Goal: Task Accomplishment & Management: Complete application form

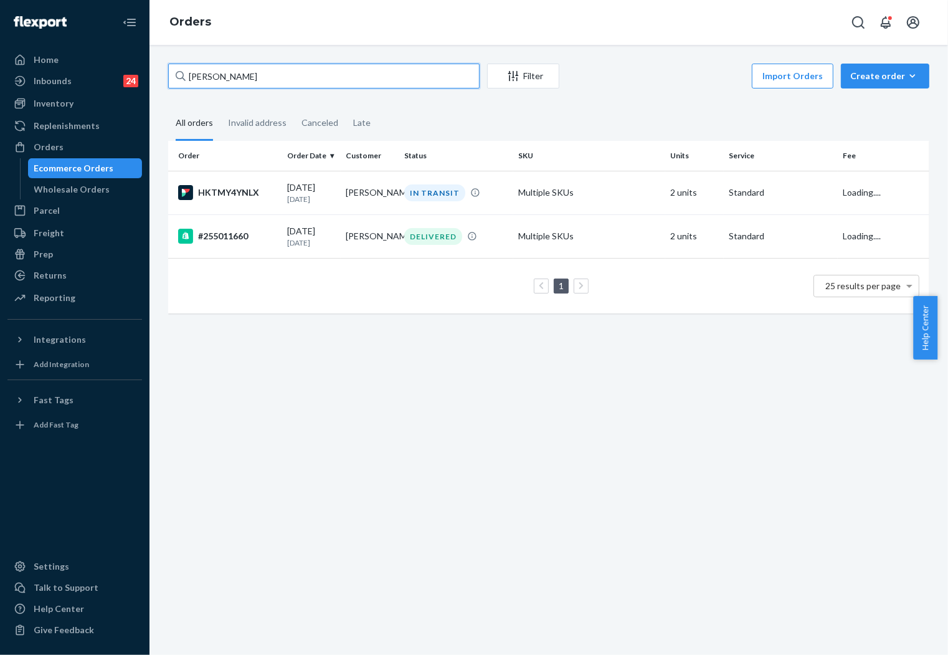
click at [300, 78] on input "[PERSON_NAME]" at bounding box center [324, 76] width 312 height 25
type input "255161053"
click at [317, 198] on p "[DATE]" at bounding box center [311, 199] width 49 height 11
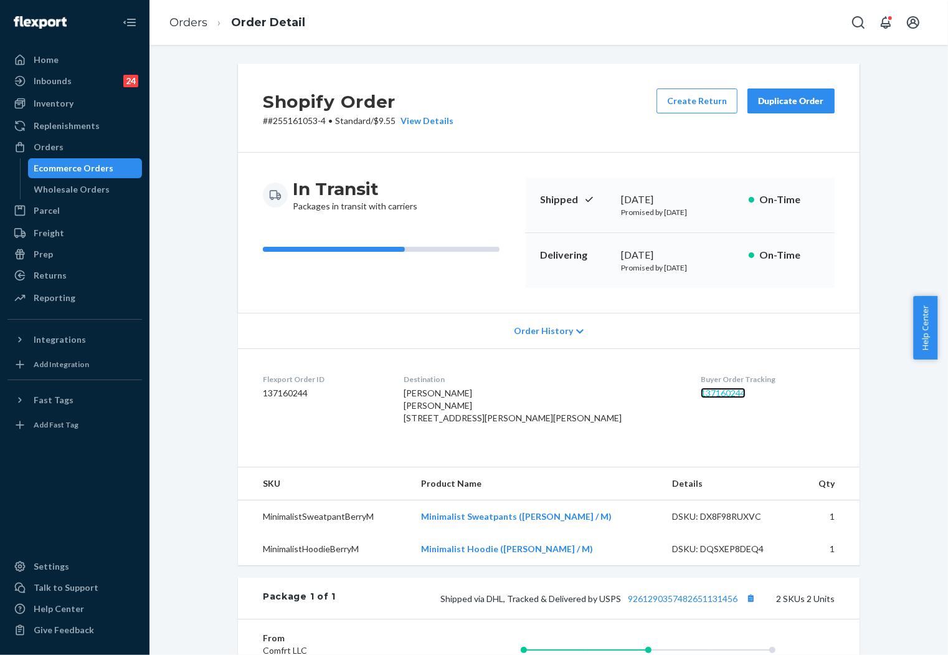
click at [701, 393] on link "137160244" at bounding box center [723, 393] width 45 height 11
click at [701, 396] on link "137160244" at bounding box center [723, 393] width 45 height 11
click at [191, 19] on link "Orders" at bounding box center [188, 23] width 38 height 14
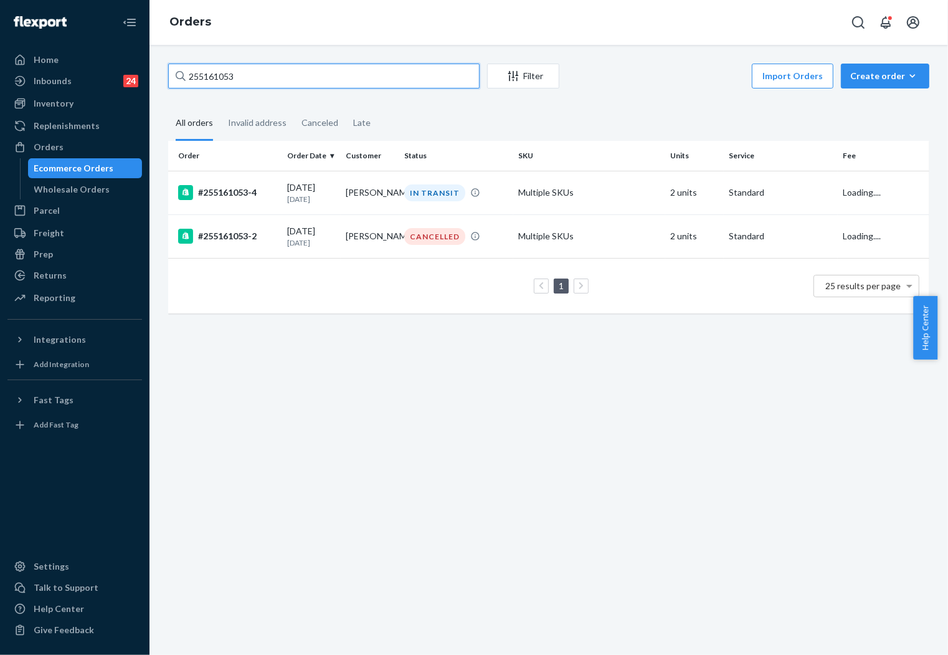
click at [317, 75] on input "255161053" at bounding box center [324, 76] width 312 height 25
paste input "254691"
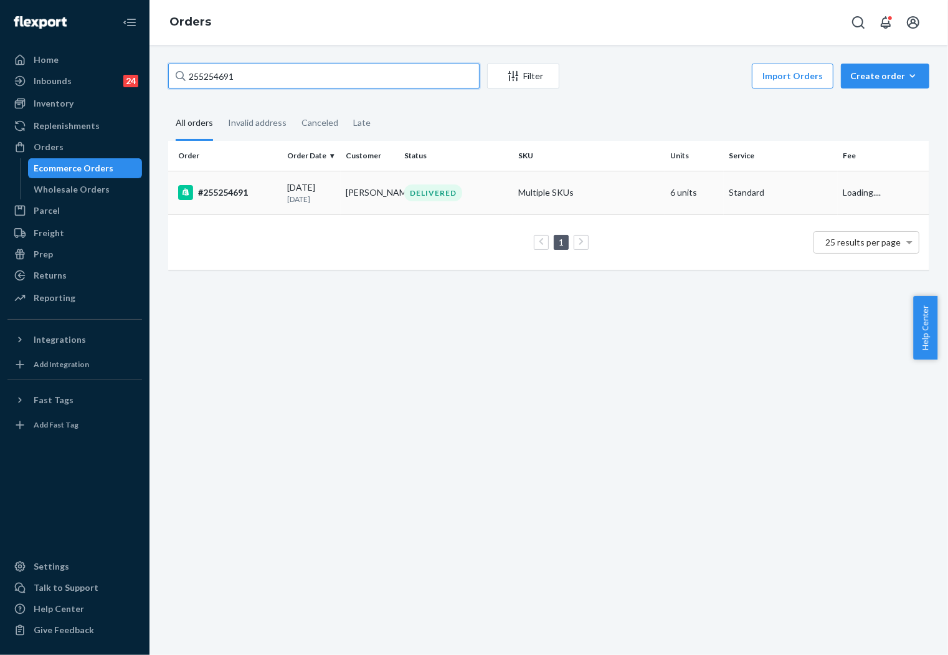
type input "255254691"
click at [356, 203] on td "[PERSON_NAME]" at bounding box center [370, 193] width 59 height 44
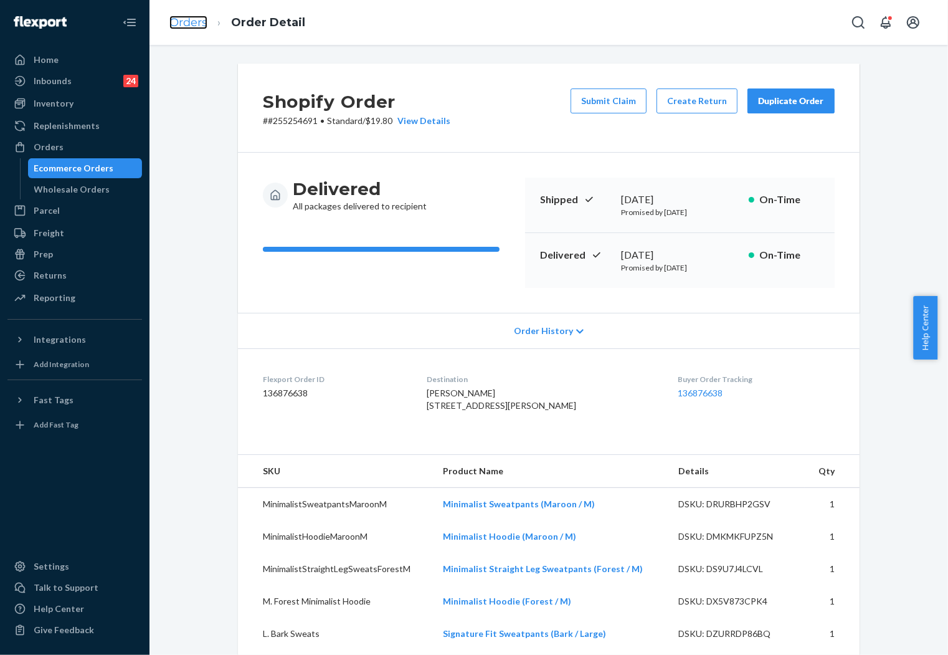
click at [183, 19] on link "Orders" at bounding box center [188, 23] width 38 height 14
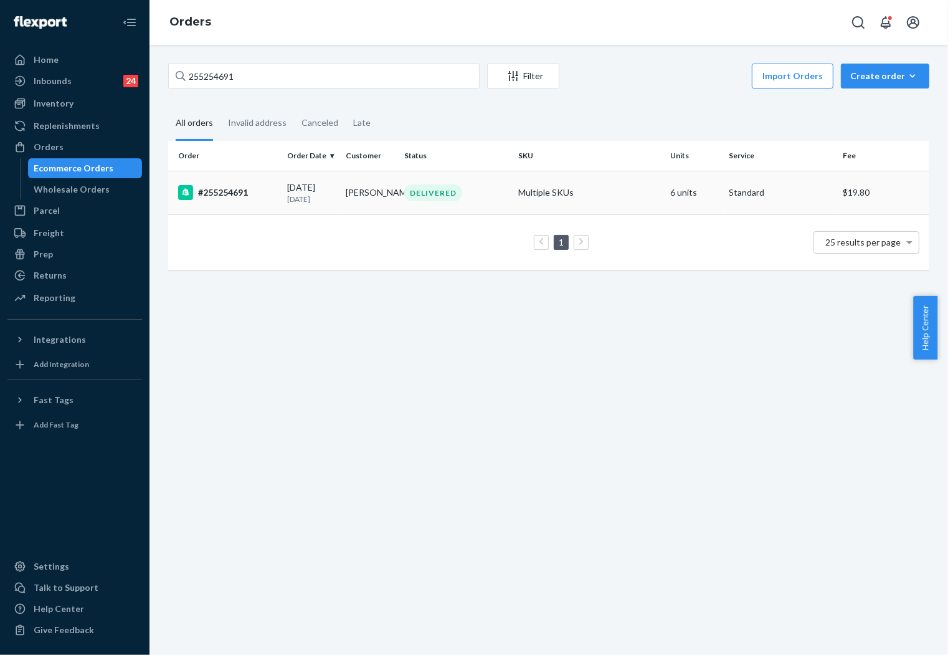
click at [331, 190] on div "[DATE] [DATE]" at bounding box center [311, 192] width 49 height 23
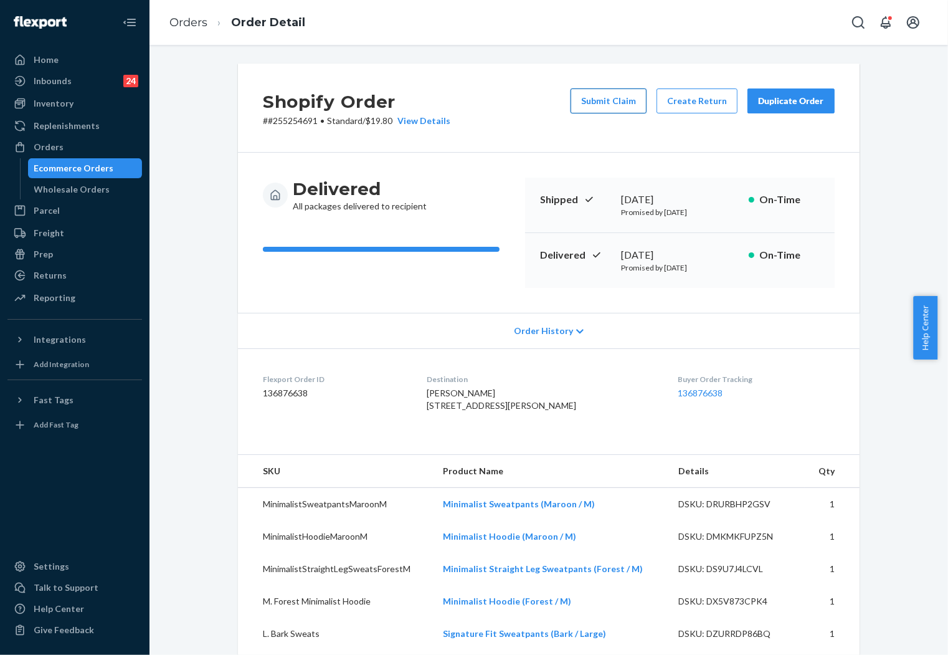
click at [621, 100] on button "Submit Claim" at bounding box center [609, 100] width 76 height 25
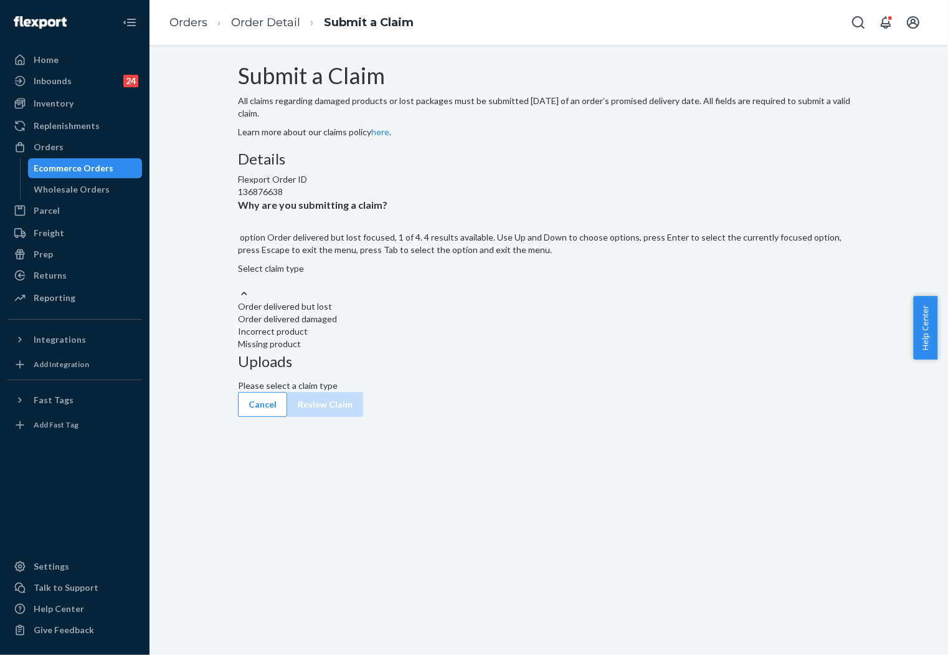
click at [400, 275] on div "Select claim type" at bounding box center [549, 268] width 622 height 12
click at [239, 287] on input "Why are you submitting a claim? option Order delivered but lost focused, 1 of 4…" at bounding box center [238, 281] width 1 height 12
click at [442, 325] on div "Order delivered damaged" at bounding box center [549, 319] width 622 height 12
click at [239, 287] on input "Why are you submitting a claim? option Order delivered damaged focused, 0 of 4.…" at bounding box center [238, 281] width 1 height 12
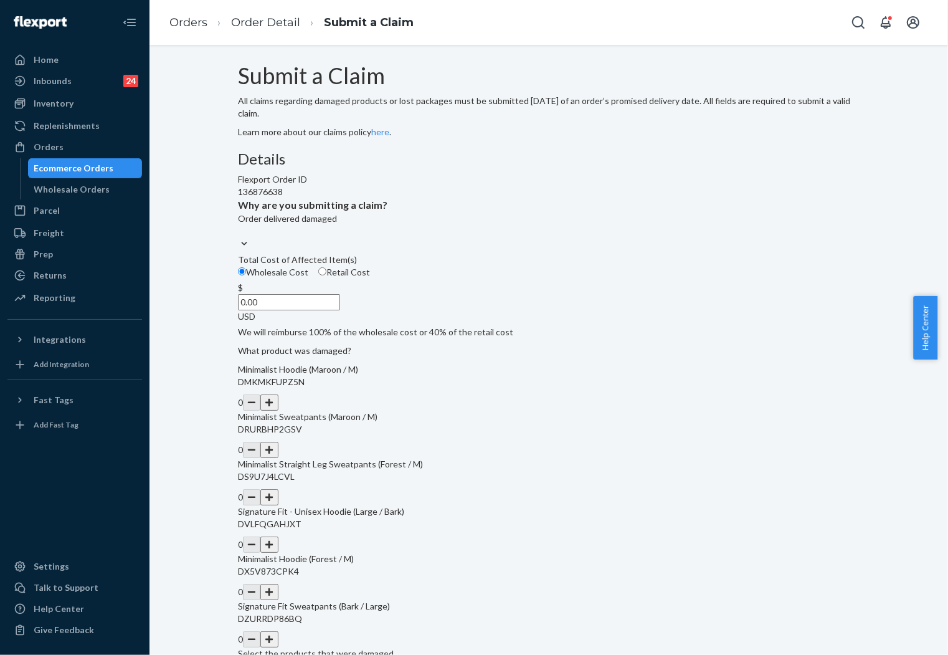
click at [278, 411] on button "button" at bounding box center [268, 402] width 17 height 16
click at [278, 458] on button "button" at bounding box center [268, 450] width 17 height 16
click at [278, 505] on button "button" at bounding box center [268, 497] width 17 height 16
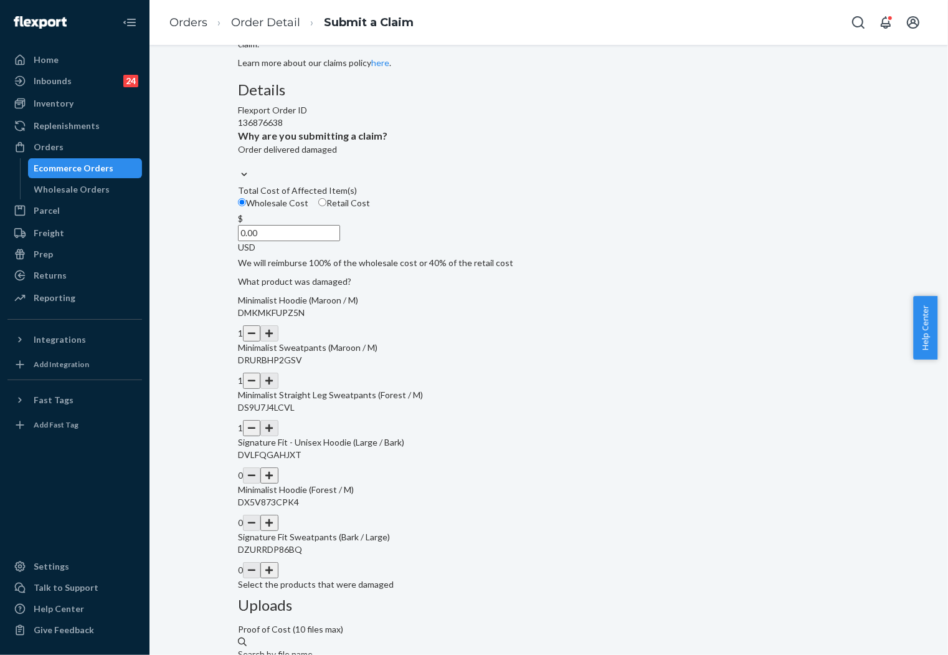
click at [278, 484] on button "button" at bounding box center [268, 475] width 17 height 16
click at [278, 578] on button "button" at bounding box center [268, 570] width 17 height 16
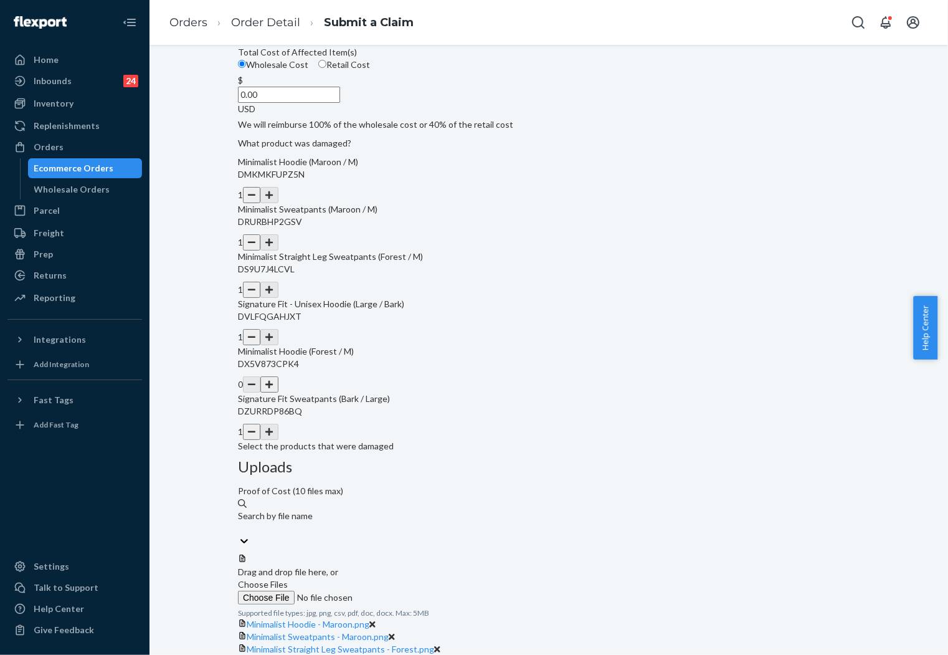
scroll to position [220, 0]
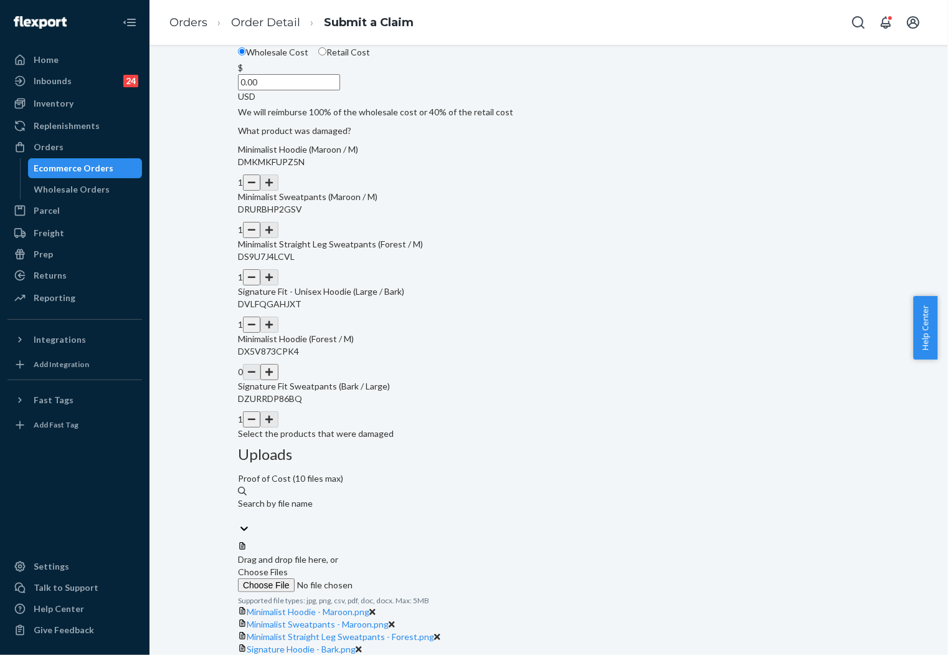
drag, startPoint x: 629, startPoint y: 607, endPoint x: 636, endPoint y: 580, distance: 27.7
click at [652, 606] on div "Minimalist Hoodie - Maroon.png" at bounding box center [549, 612] width 622 height 12
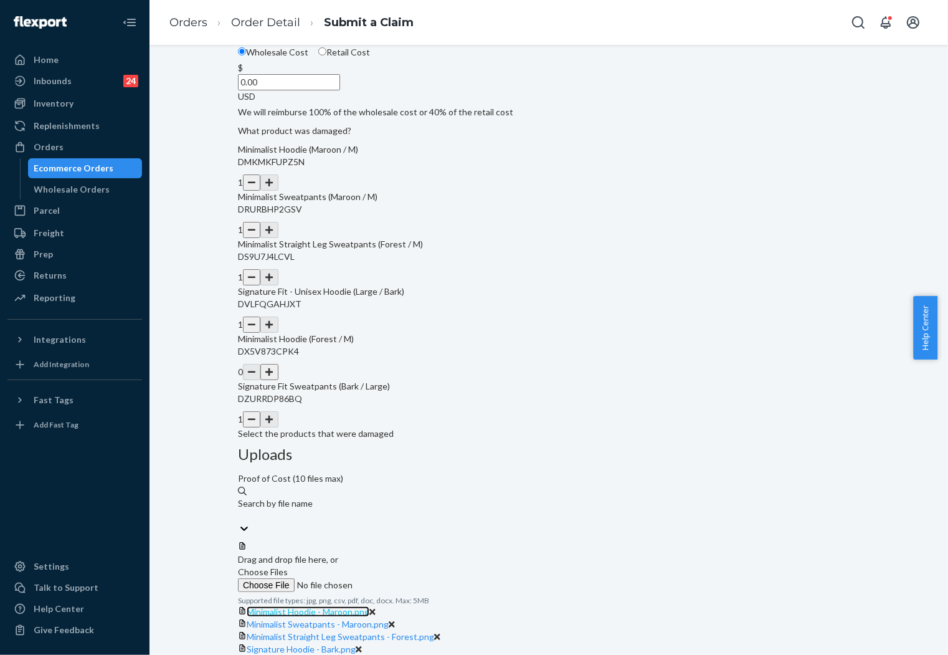
click at [370, 606] on span "Minimalist Hoodie - Maroon.png" at bounding box center [308, 611] width 123 height 11
click at [389, 619] on span "Minimalist Sweatpants - Maroon.png" at bounding box center [318, 624] width 142 height 11
click at [434, 631] on span "Minimalist Straight Leg Sweatpants - Forest.png" at bounding box center [341, 636] width 188 height 11
click at [356, 644] on span "Signature Hoodie - Bark.png" at bounding box center [301, 649] width 109 height 11
click at [375, 654] on span "Signature Sweatpants - Bark.png" at bounding box center [311, 661] width 128 height 11
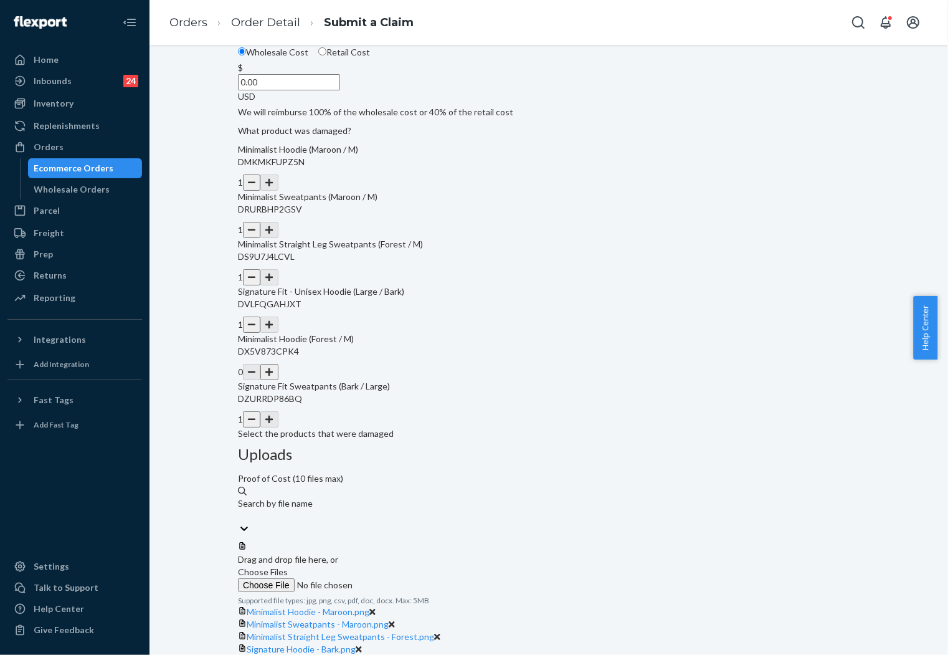
drag, startPoint x: 370, startPoint y: 164, endPoint x: 376, endPoint y: 166, distance: 6.7
click at [340, 90] on input "0.00" at bounding box center [289, 82] width 102 height 16
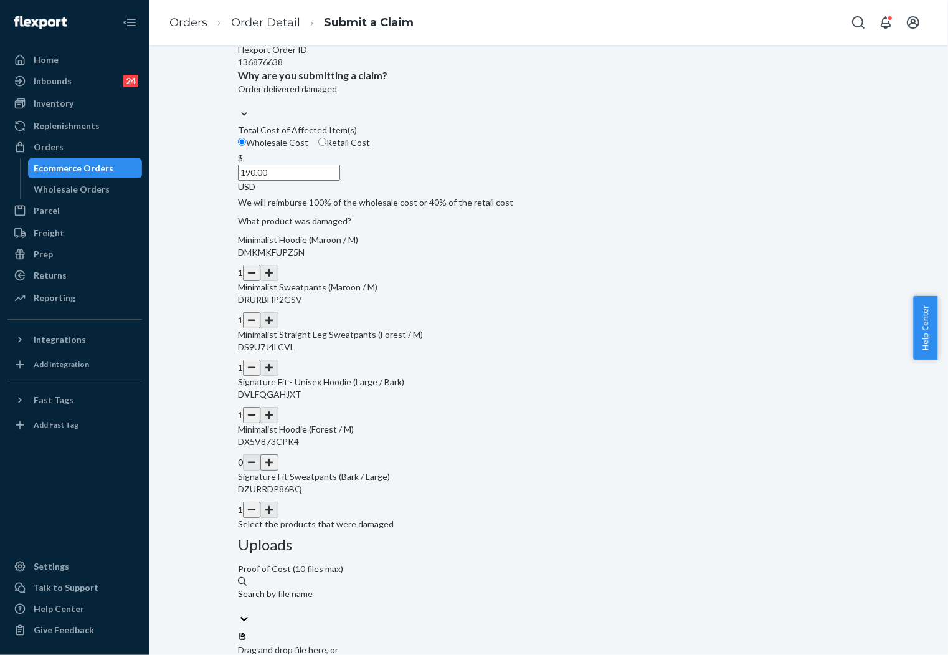
scroll to position [269, 0]
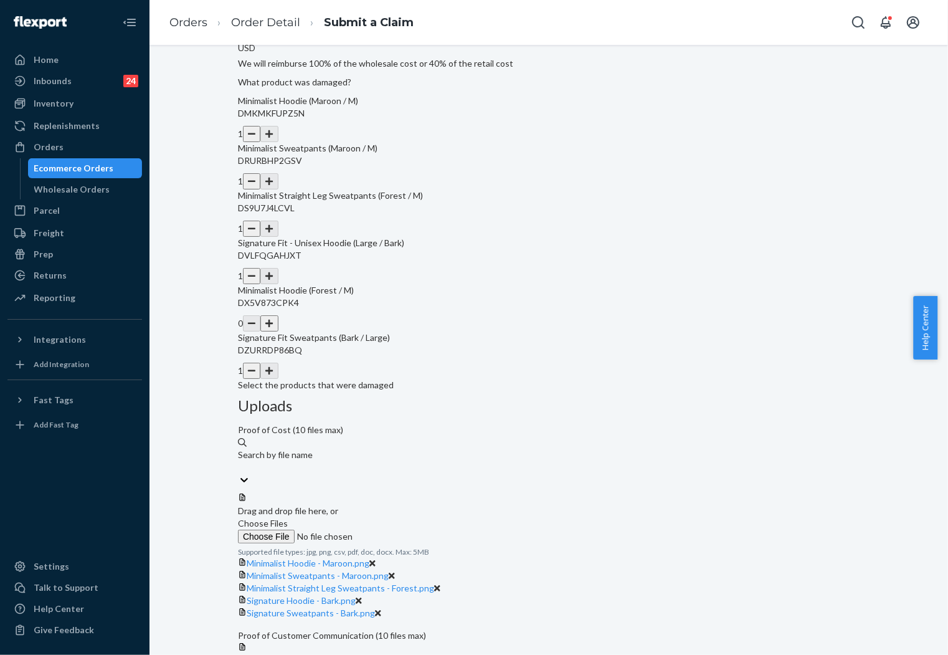
type input "190.00"
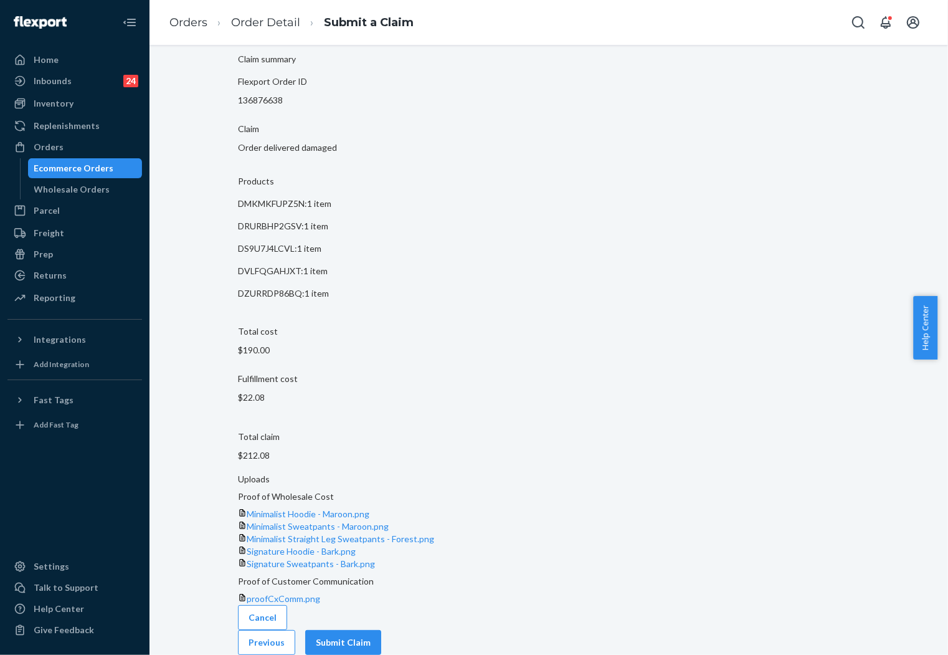
scroll to position [16, 0]
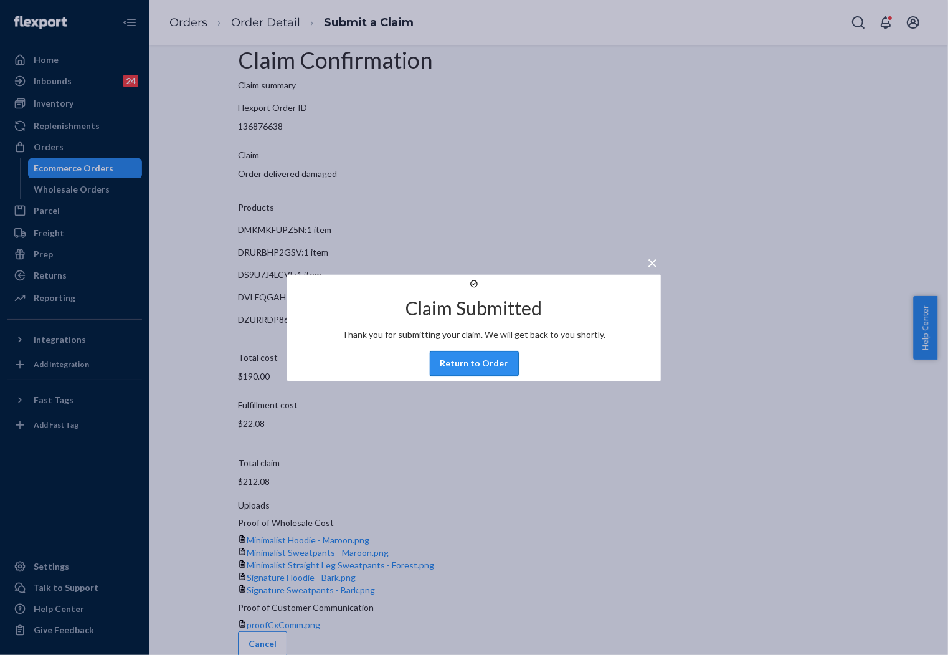
click at [469, 365] on button "Return to Order" at bounding box center [474, 363] width 89 height 25
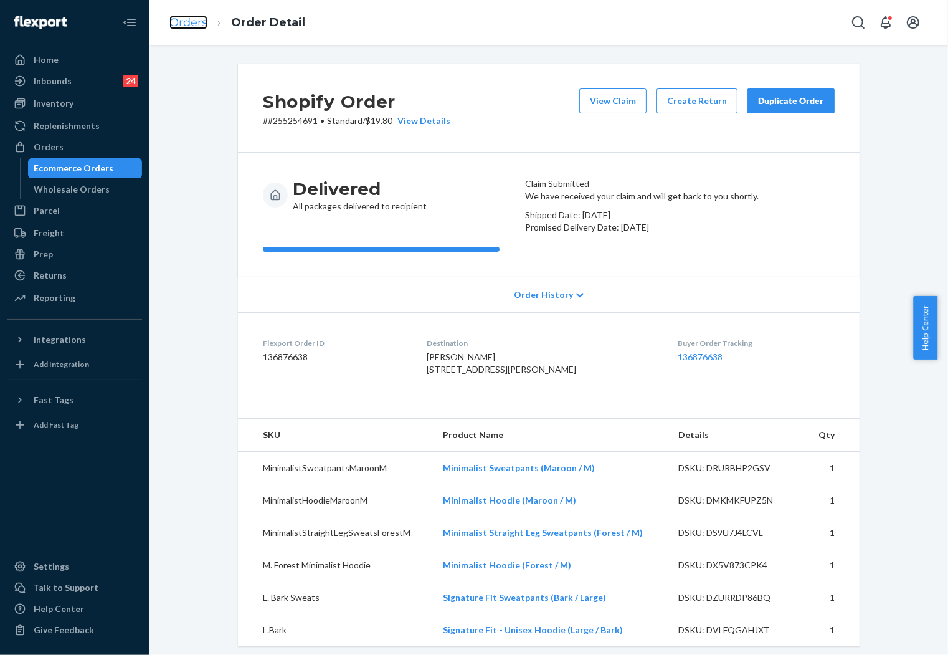
click at [204, 20] on link "Orders" at bounding box center [188, 23] width 38 height 14
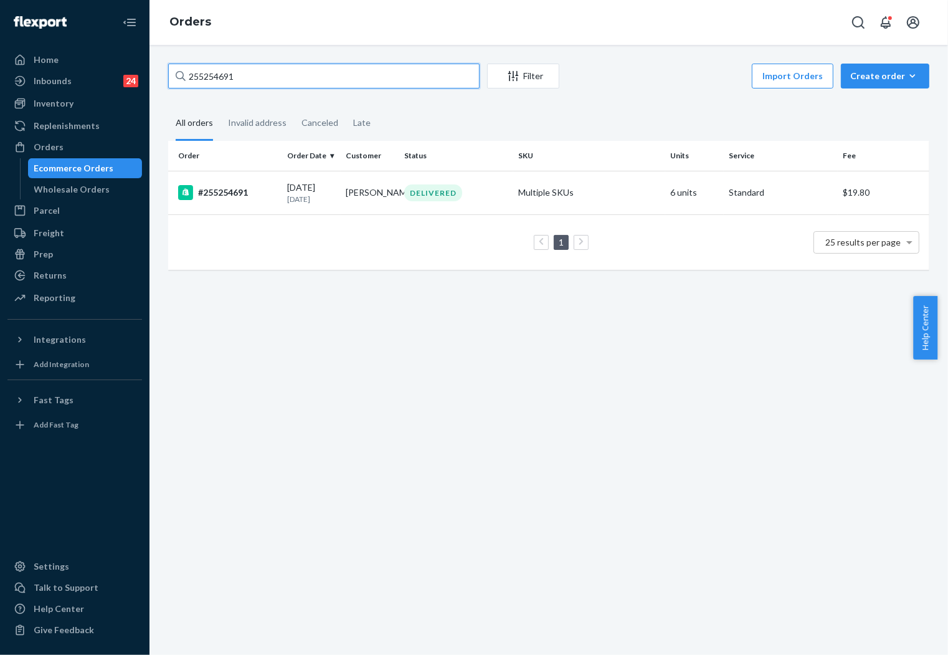
click at [277, 72] on input "255254691" at bounding box center [324, 76] width 312 height 25
paste input "183073"
type input "255183073"
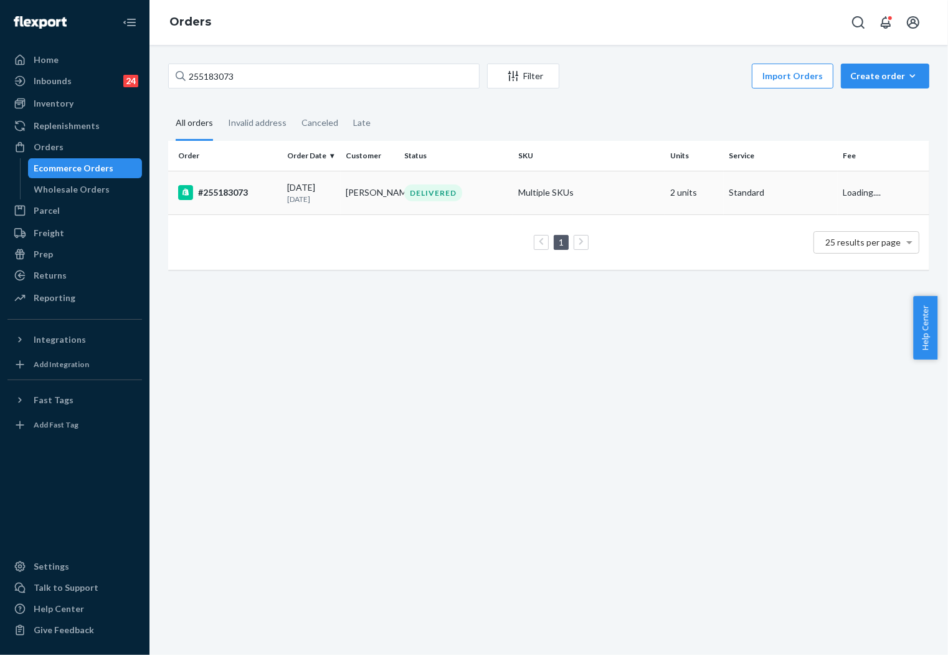
click at [368, 191] on td "[PERSON_NAME]" at bounding box center [370, 193] width 59 height 44
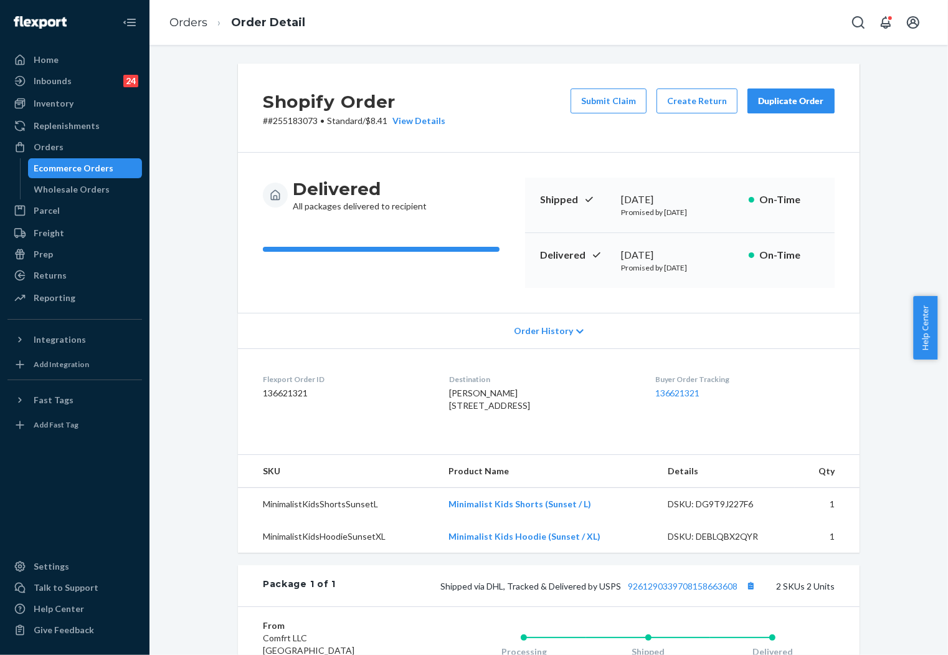
click at [539, 145] on div "Shopify Order # #255183073 • Standard / $8.41 View Details Submit Claim Create …" at bounding box center [549, 108] width 622 height 89
click at [682, 102] on button "Create Return" at bounding box center [697, 100] width 81 height 25
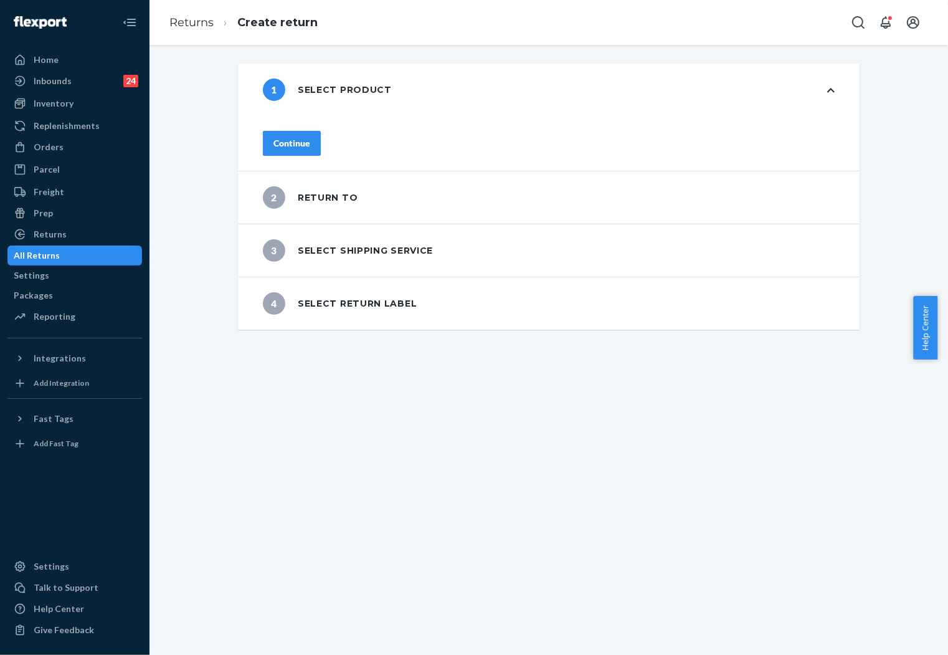
click at [310, 137] on div "Continue" at bounding box center [292, 143] width 37 height 12
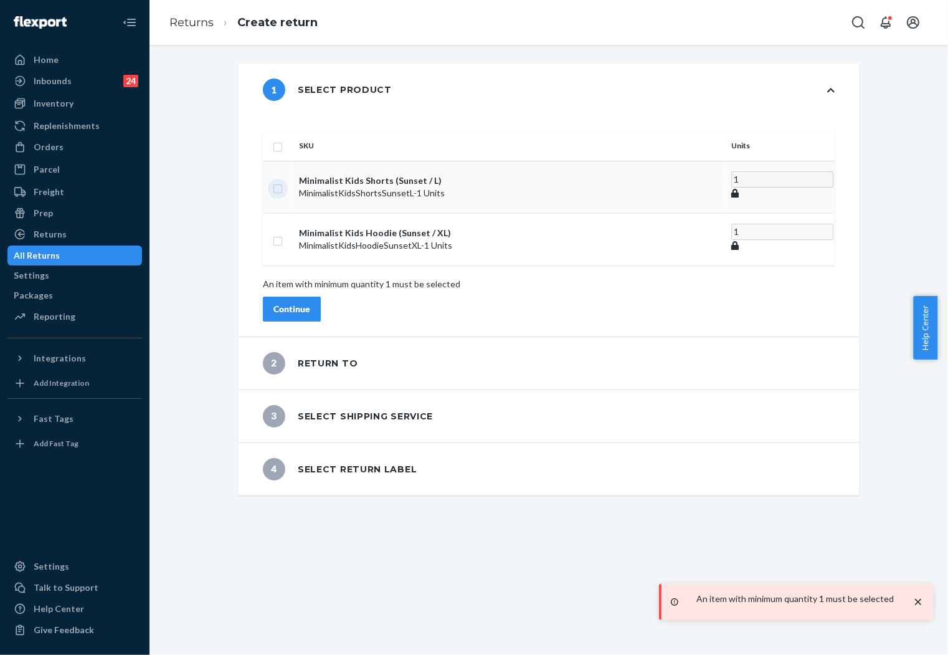
click at [283, 181] on input "checkbox" at bounding box center [278, 187] width 10 height 13
checkbox input "true"
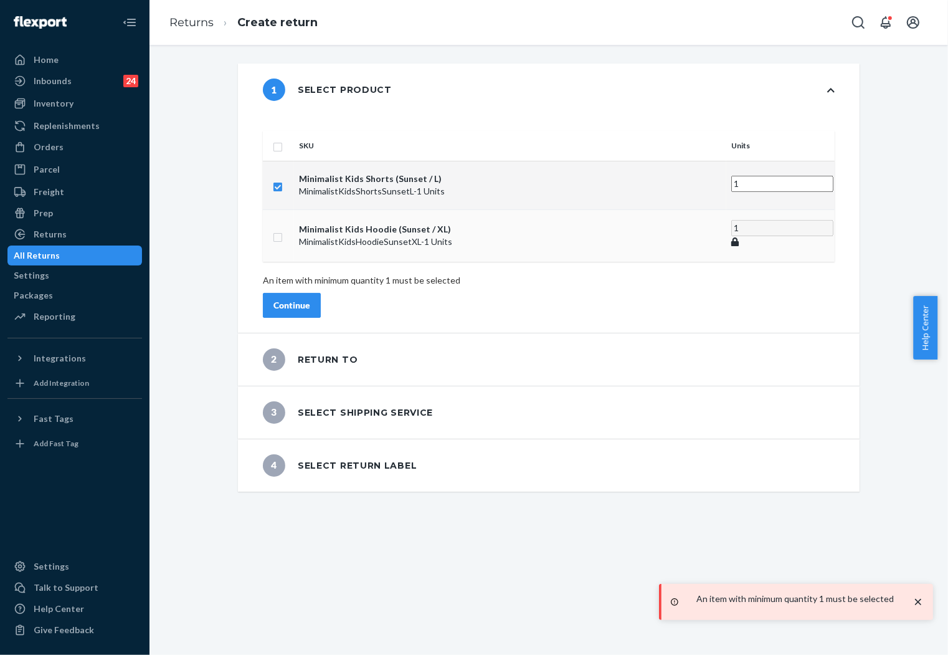
click at [283, 229] on input "checkbox" at bounding box center [278, 235] width 10 height 13
checkbox input "true"
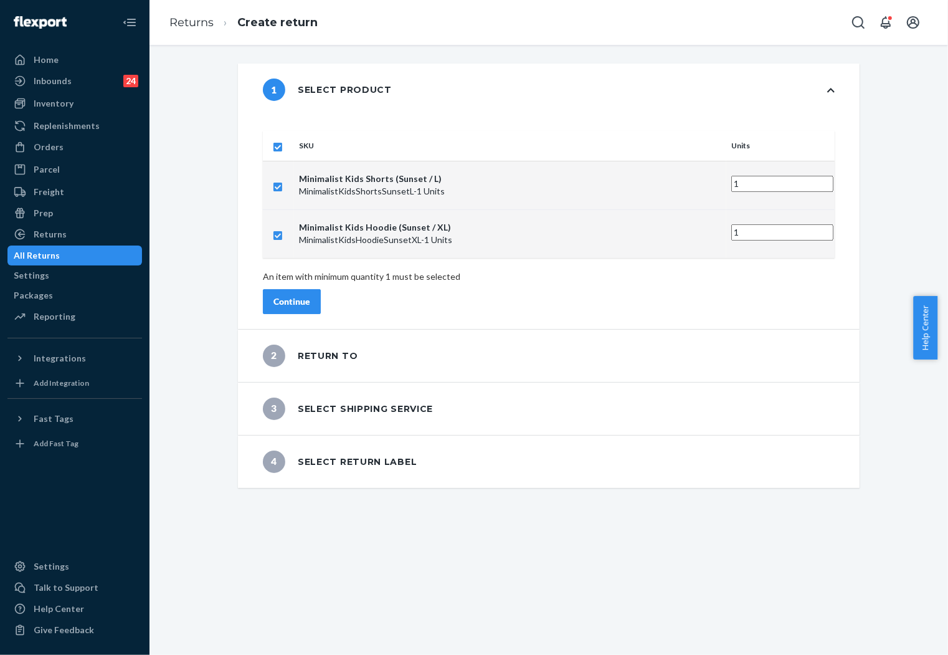
click at [310, 295] on div "Continue" at bounding box center [292, 301] width 37 height 12
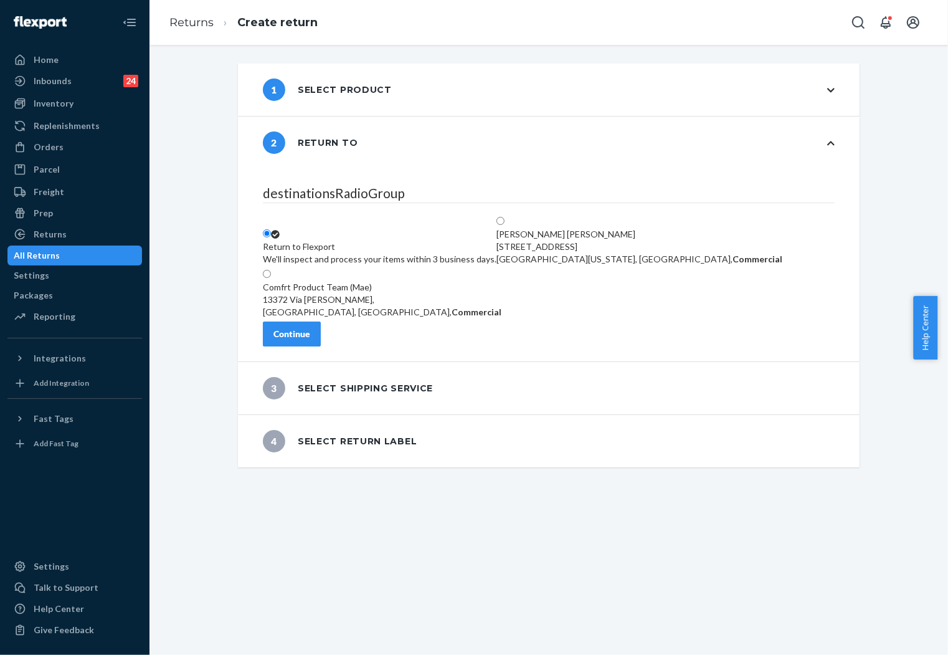
click at [310, 340] on div "Continue" at bounding box center [292, 334] width 37 height 12
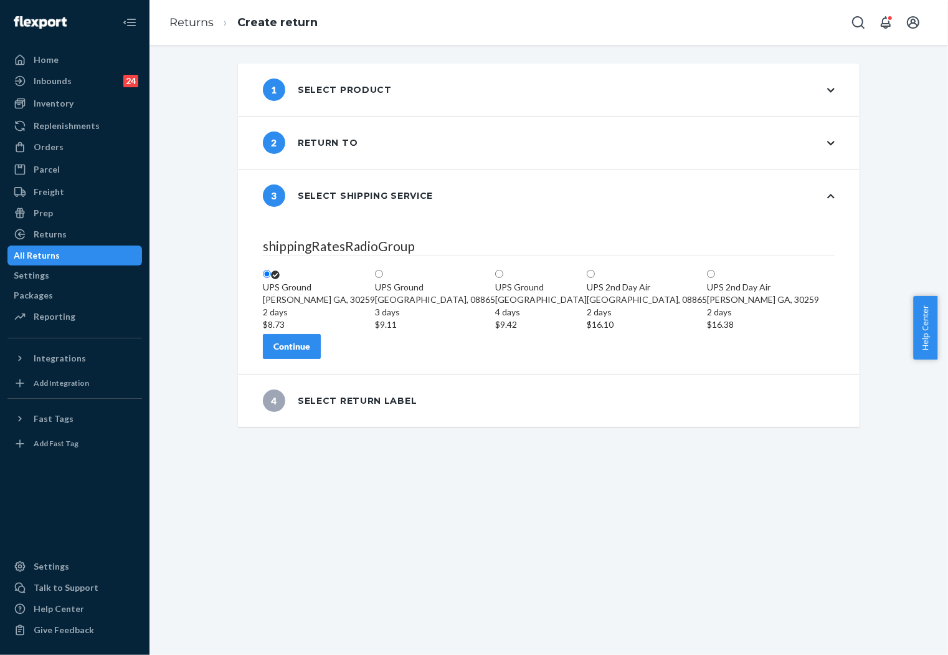
click at [310, 353] on div "Continue" at bounding box center [292, 346] width 37 height 12
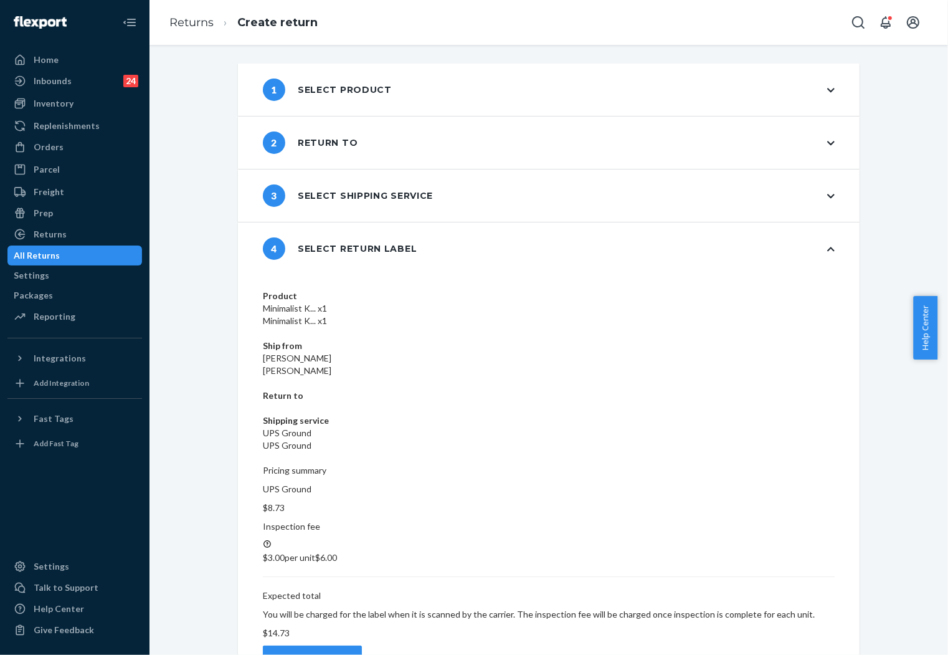
click at [351, 652] on div "Create return label" at bounding box center [313, 658] width 78 height 12
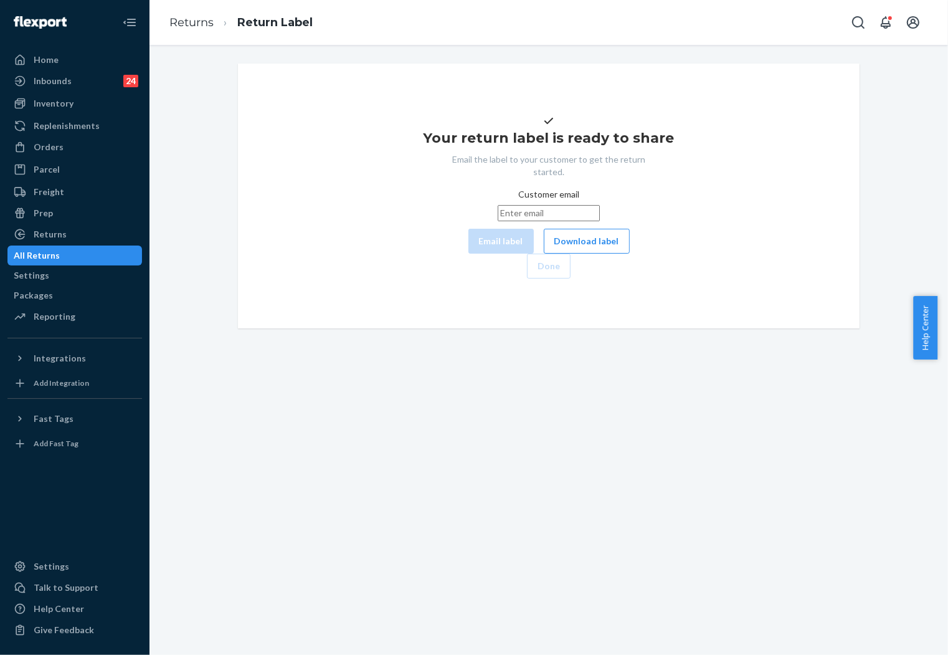
click at [528, 221] on input "Customer email" at bounding box center [549, 213] width 102 height 16
paste input "[EMAIL_ADDRESS][DOMAIN_NAME]"
type input "[EMAIL_ADDRESS][DOMAIN_NAME]"
click at [469, 254] on button "Email label" at bounding box center [501, 241] width 65 height 25
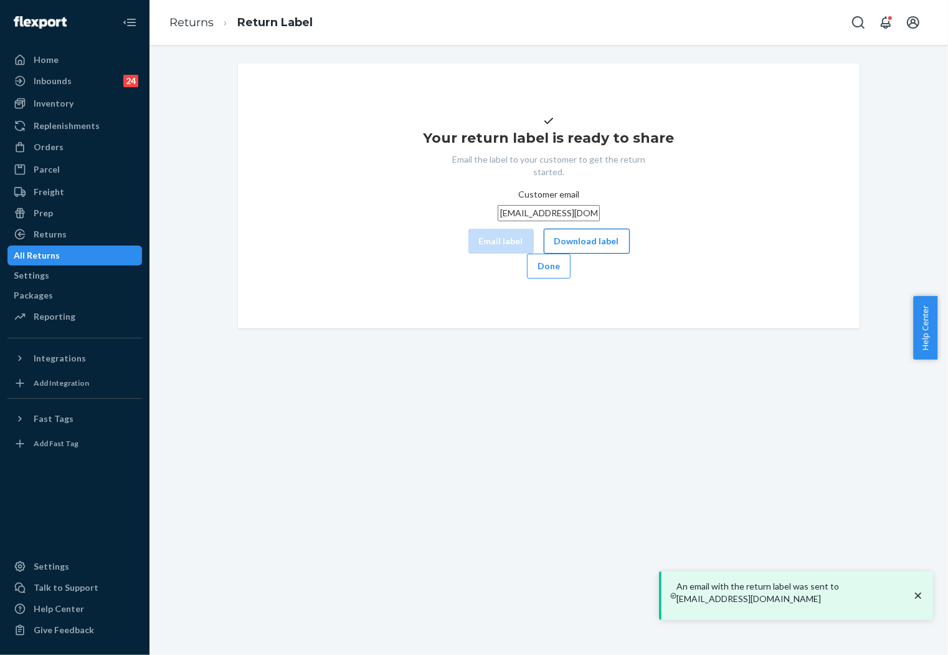
click at [544, 254] on button "Download label" at bounding box center [587, 241] width 86 height 25
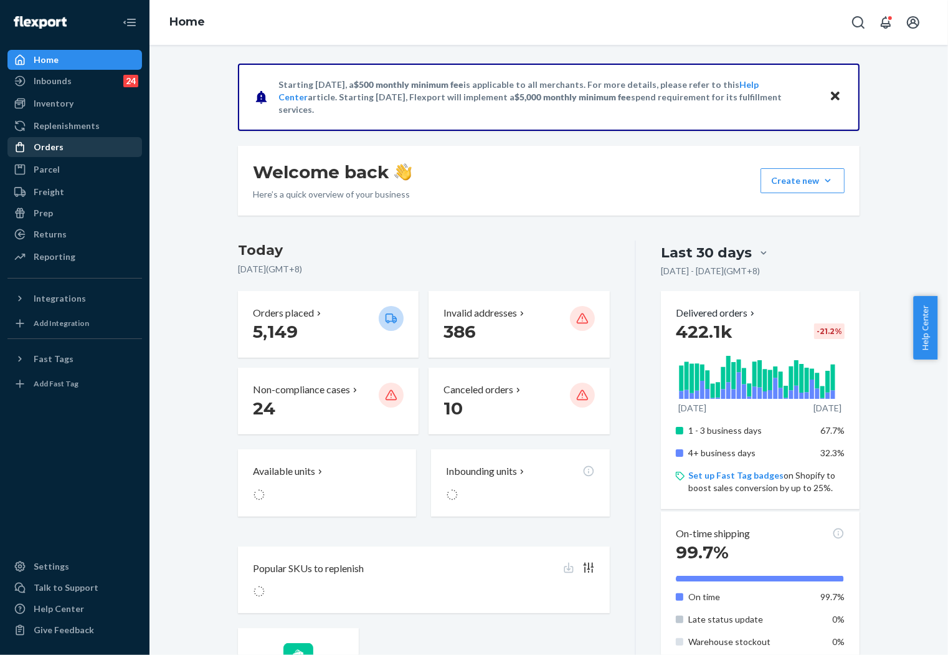
click at [62, 141] on div "Orders" at bounding box center [75, 146] width 132 height 17
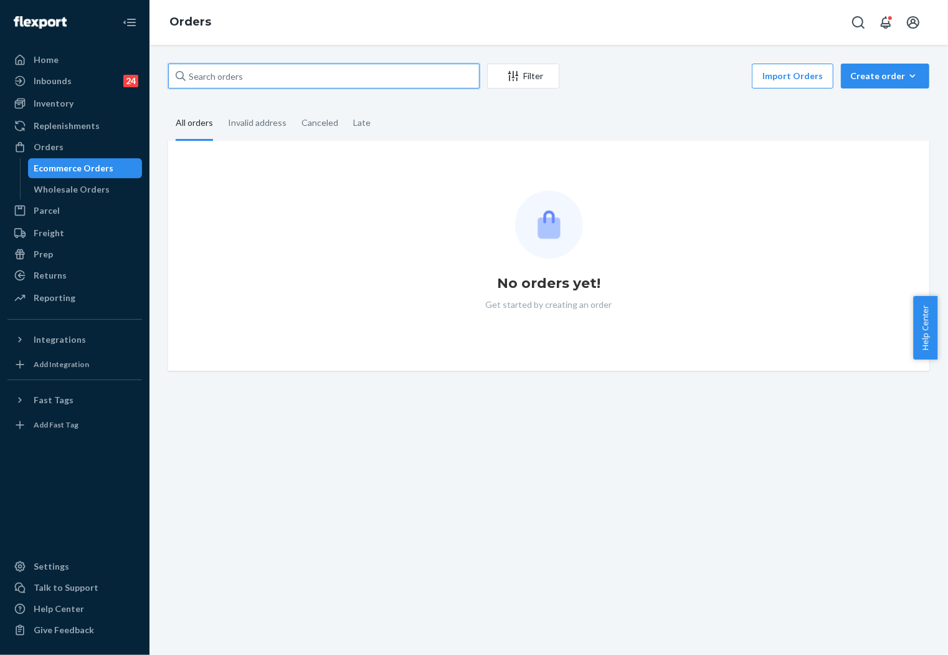
click at [320, 67] on input "text" at bounding box center [324, 76] width 312 height 25
paste input "255183073"
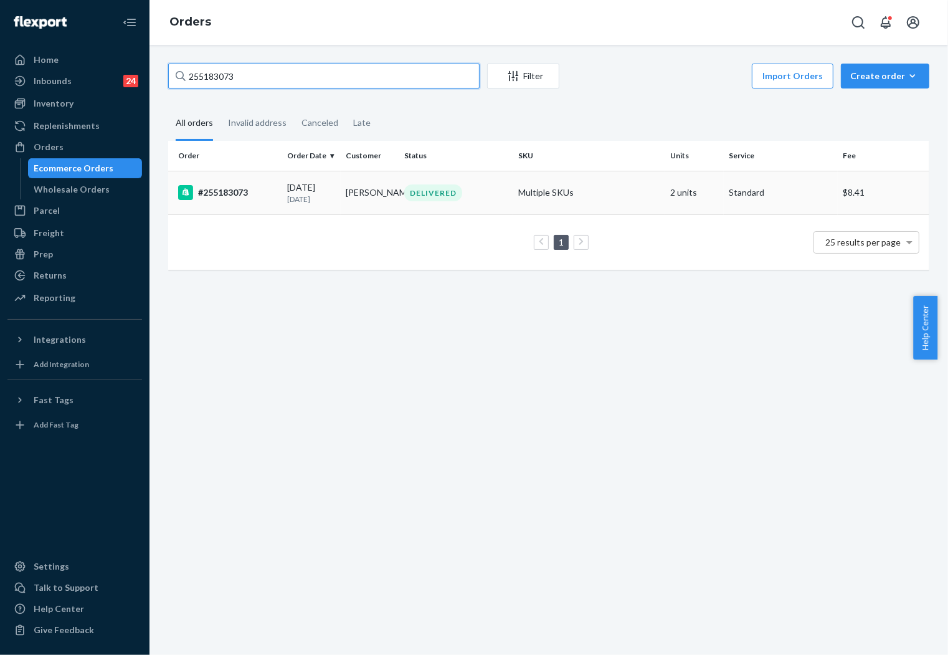
type input "255183073"
click at [356, 184] on td "[PERSON_NAME]" at bounding box center [370, 193] width 59 height 44
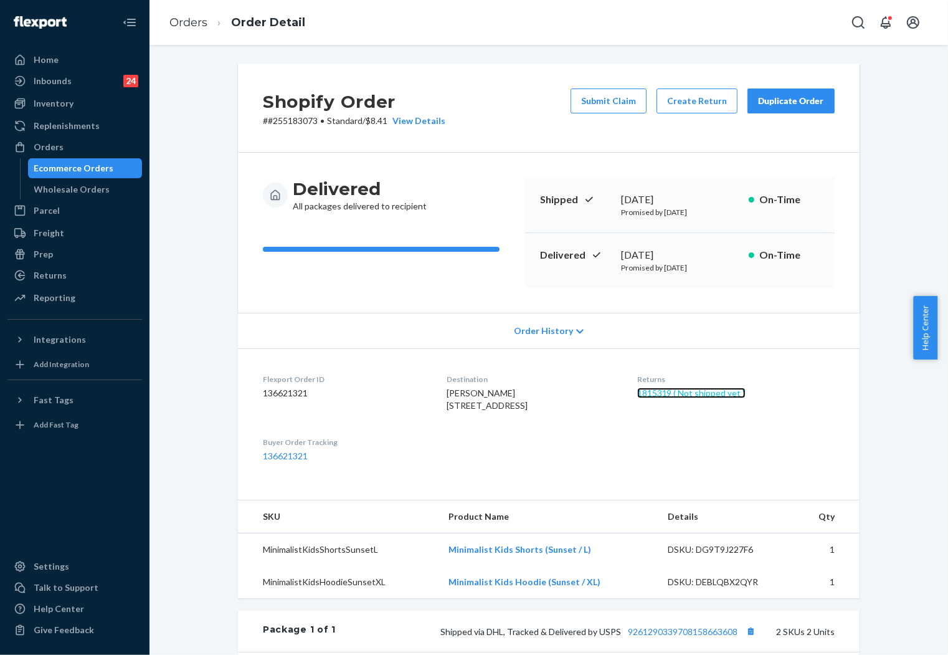
click at [718, 391] on link "1815319 ( Not shipped yet )" at bounding box center [691, 393] width 108 height 11
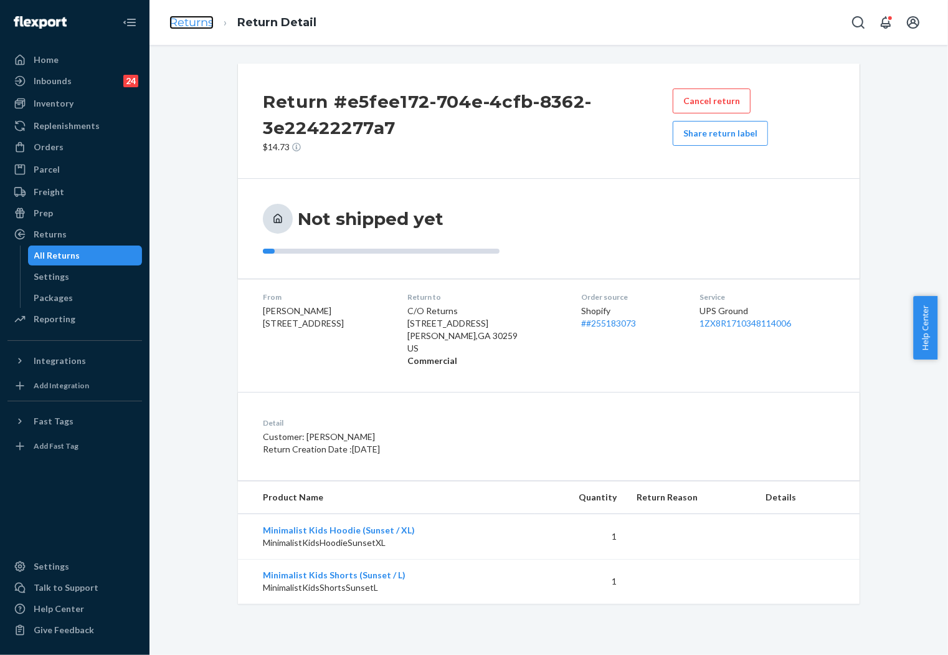
click at [197, 23] on link "Returns" at bounding box center [191, 23] width 44 height 14
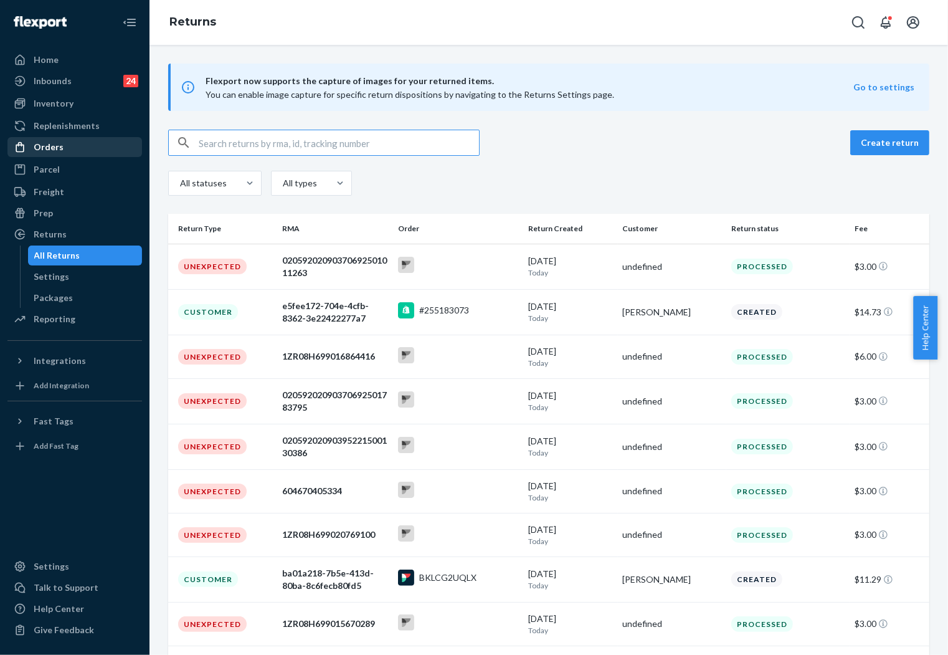
click at [52, 139] on div "Orders" at bounding box center [75, 146] width 132 height 17
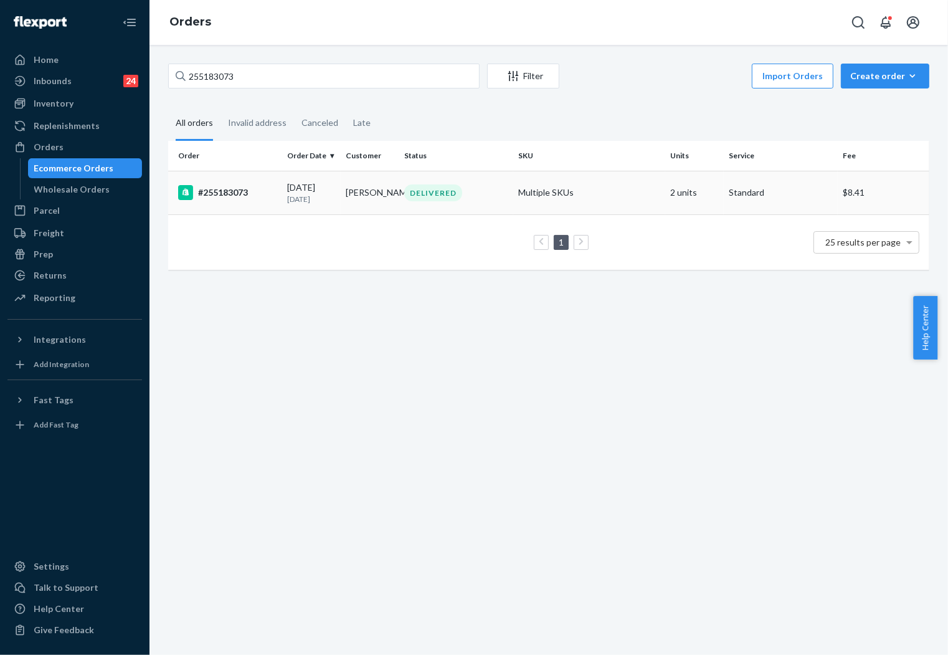
click at [298, 186] on div "09/13/2025 12 days ago" at bounding box center [311, 192] width 49 height 23
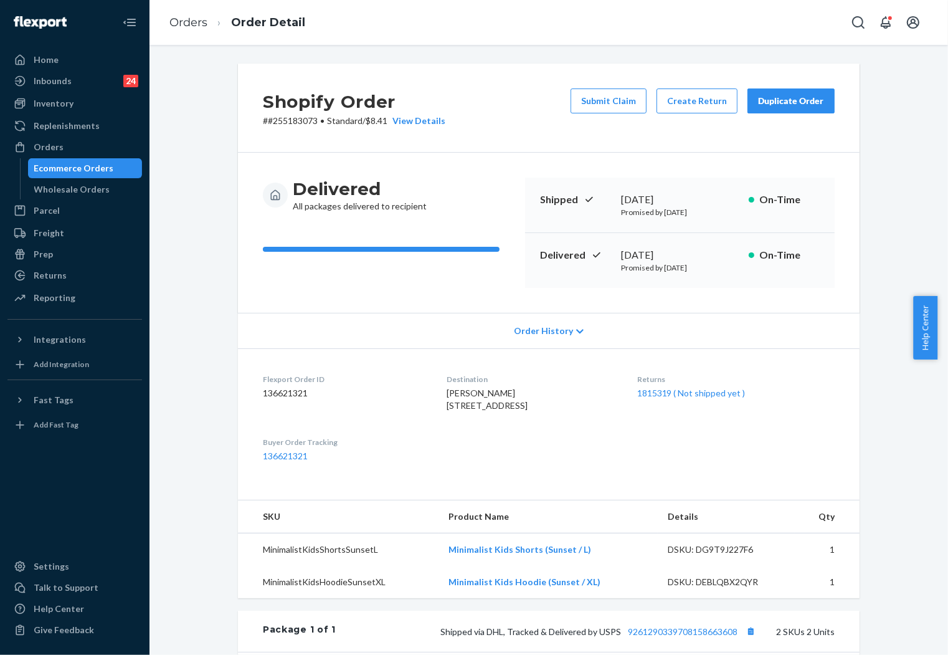
click at [800, 101] on div "Duplicate Order" at bounding box center [791, 101] width 66 height 12
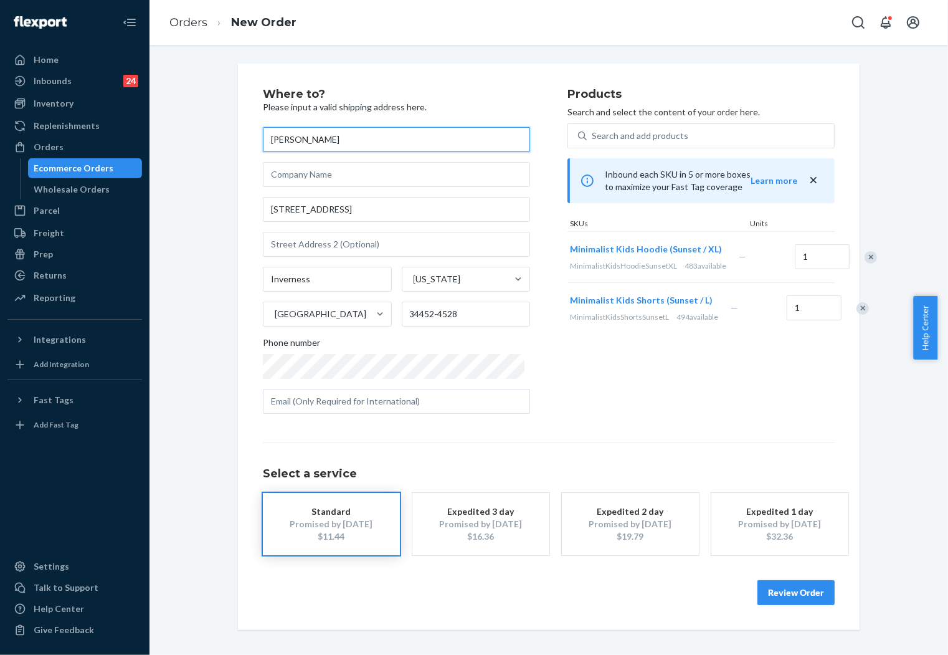
paste input "Susan McDavid,"
type input "Susan McDavid"
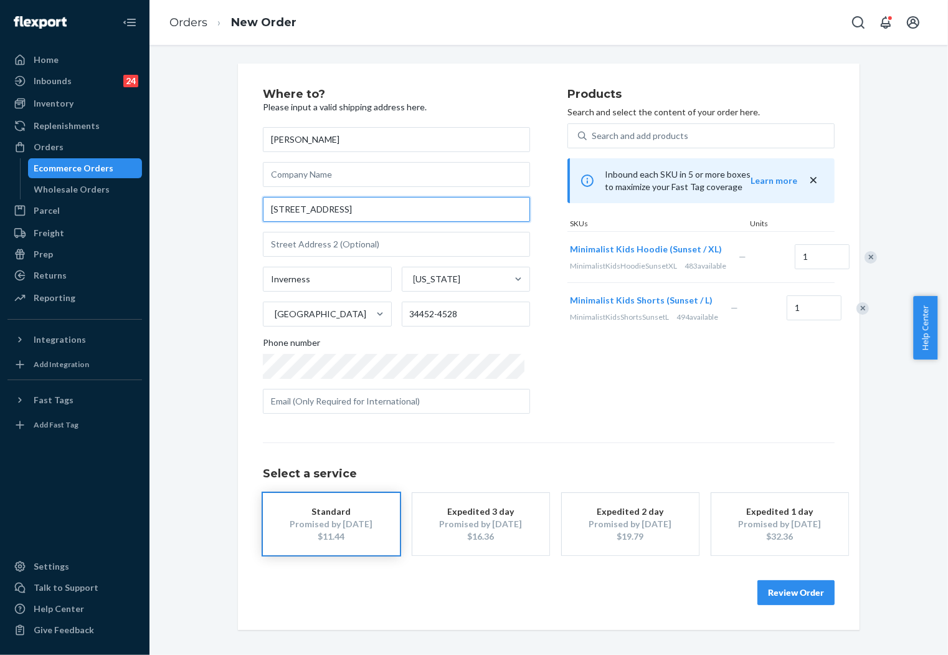
click at [338, 212] on input "517 Hiawatha Ave" at bounding box center [396, 209] width 267 height 25
paste input "912 N Joliet St, Wilmington, IL, 60481"
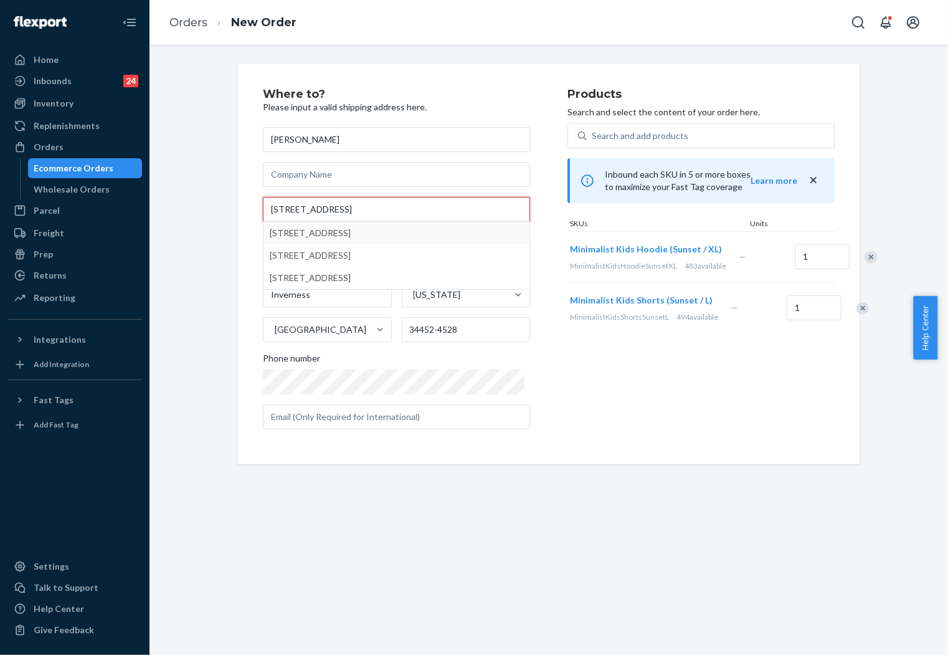
type input "912 N Joliet St, Wilmington, IL, 60481"
type input "Wilmington"
type input "60481"
type input "912 N Joliet St"
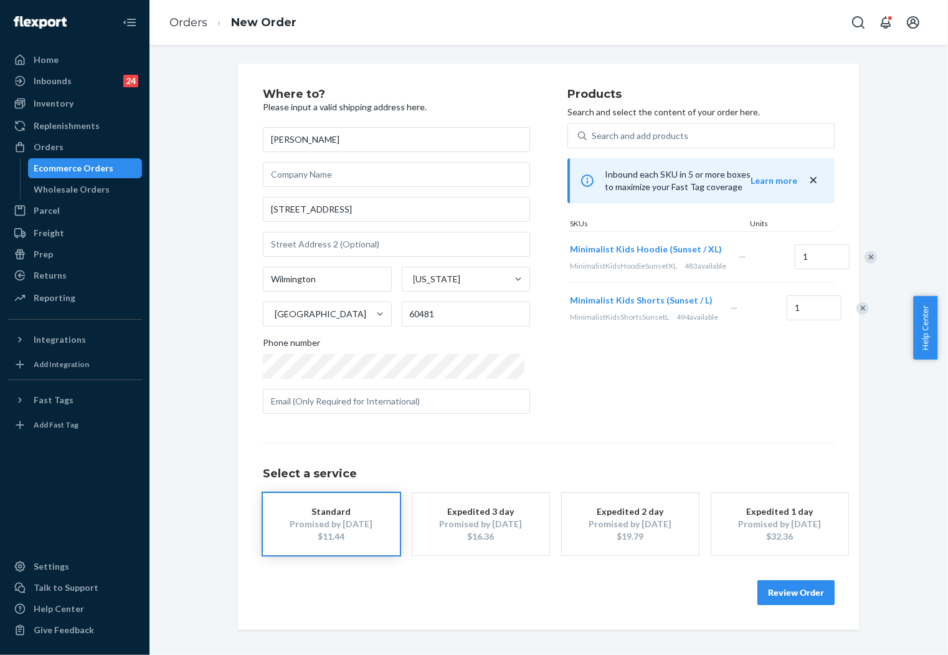
click at [793, 589] on button "Review Order" at bounding box center [796, 592] width 77 height 25
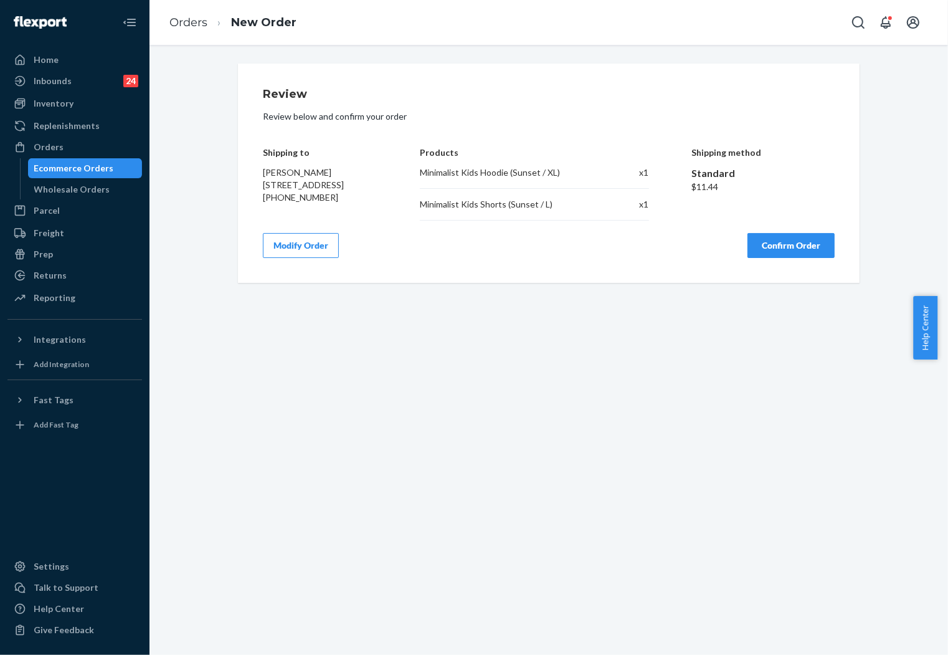
click at [794, 243] on button "Confirm Order" at bounding box center [791, 245] width 87 height 25
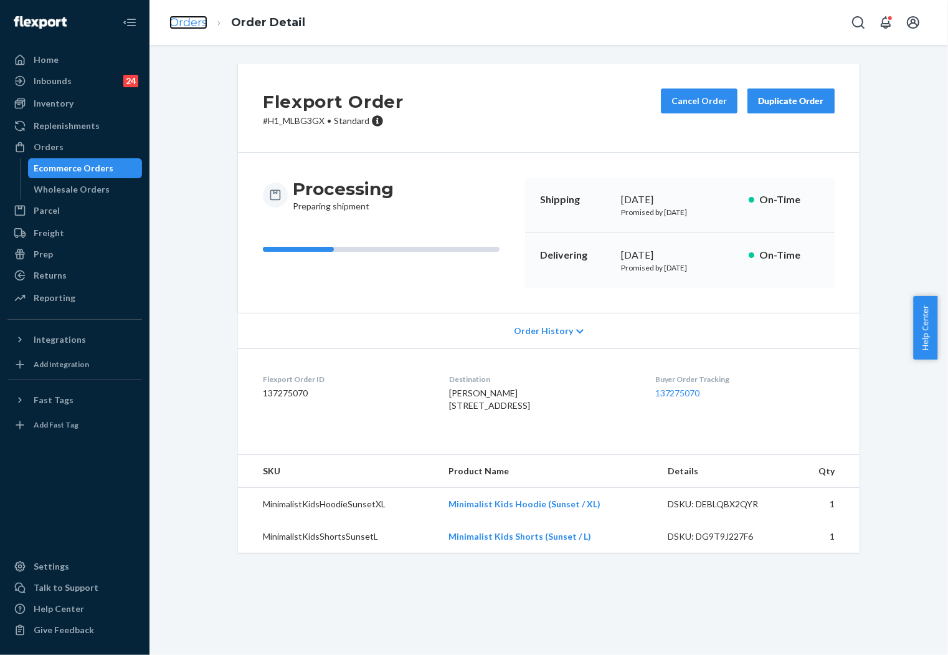
click at [184, 19] on link "Orders" at bounding box center [188, 23] width 38 height 14
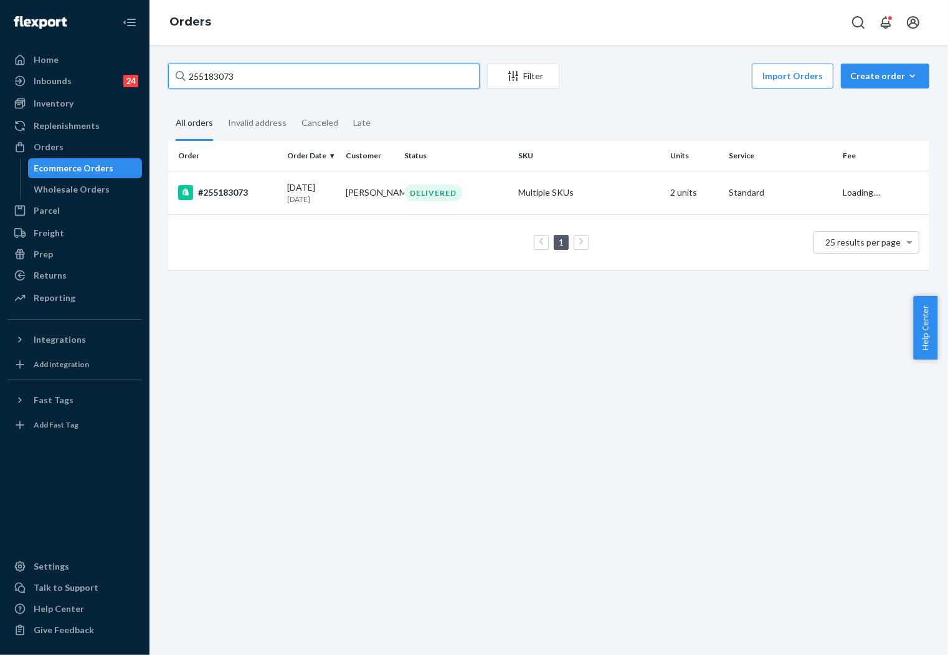
click at [304, 69] on input "255183073" at bounding box center [324, 76] width 312 height 25
paste input "Susan McDavid"
type input "Susan McDavid"
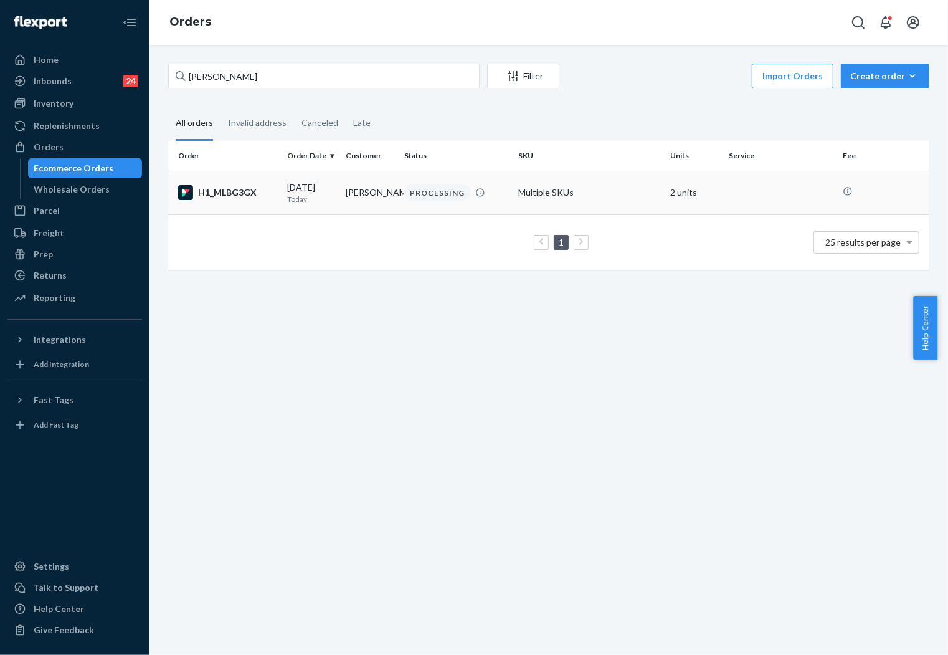
click at [365, 195] on td "Susan McDavid" at bounding box center [370, 193] width 59 height 44
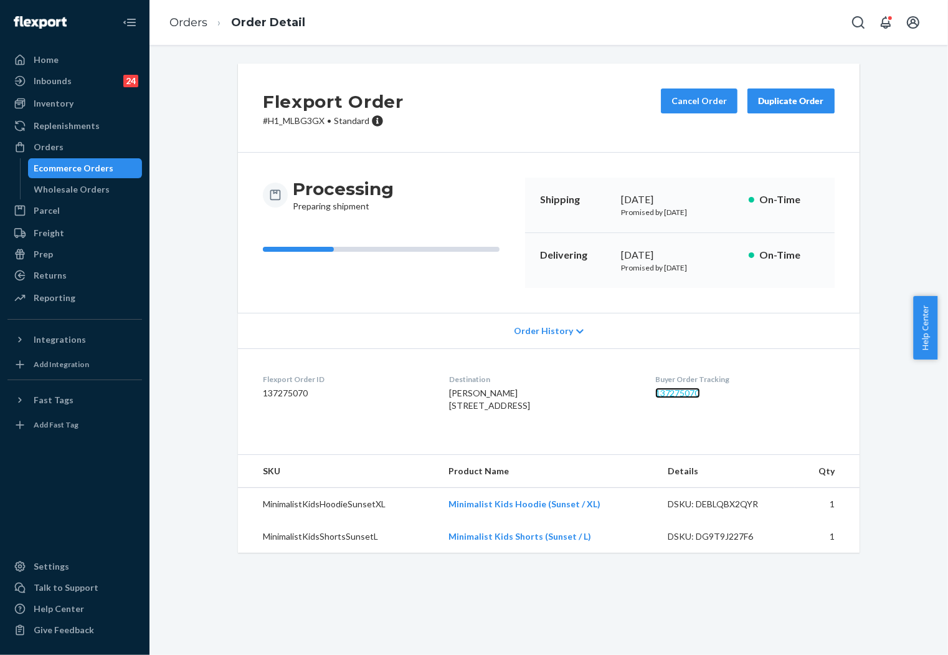
click at [685, 394] on link "137275070" at bounding box center [678, 393] width 45 height 11
click at [181, 21] on link "Orders" at bounding box center [188, 23] width 38 height 14
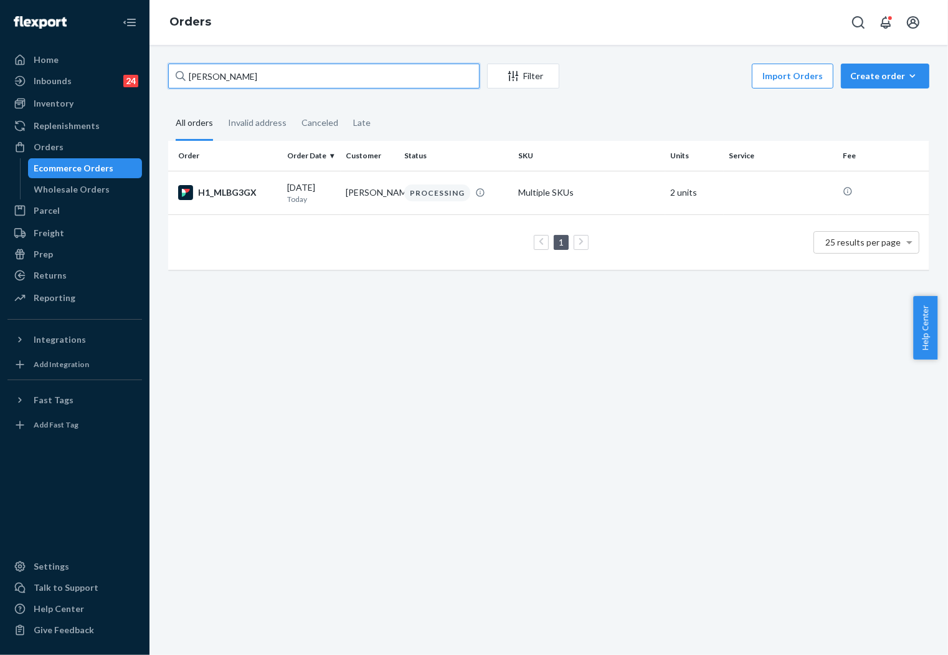
click at [384, 72] on input "Susan McDavid" at bounding box center [324, 76] width 312 height 25
paste input "255338158"
type input "255338158"
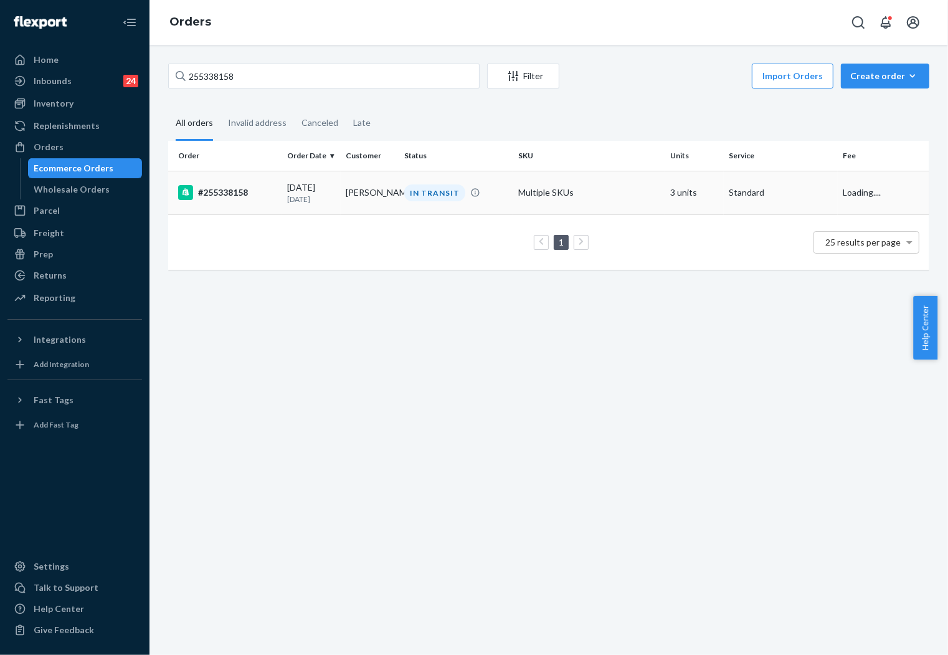
click at [325, 196] on p "1 day ago" at bounding box center [311, 199] width 49 height 11
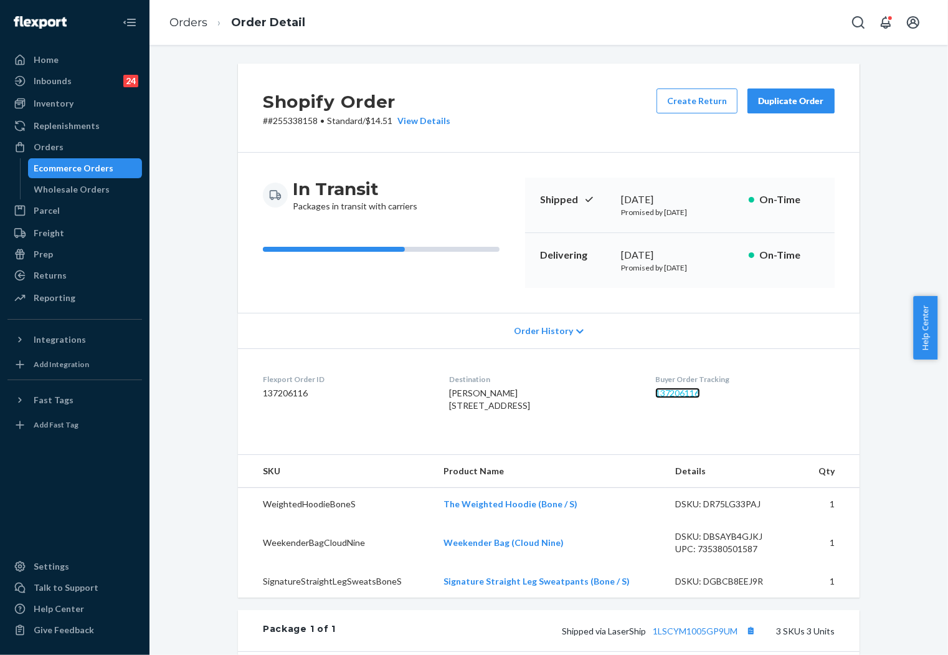
click at [684, 391] on link "137206116" at bounding box center [678, 393] width 45 height 11
click at [184, 21] on link "Orders" at bounding box center [188, 23] width 38 height 14
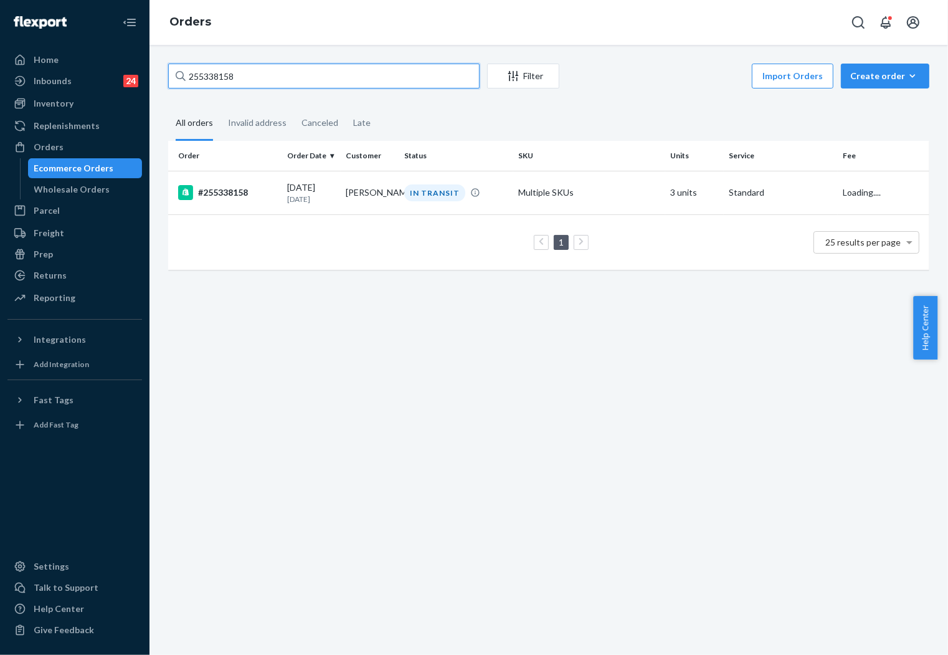
click at [288, 75] on input "255338158" at bounding box center [324, 76] width 312 height 25
paste input "635"
type input "255338635"
click at [430, 198] on div "IN TRANSIT" at bounding box center [434, 192] width 61 height 17
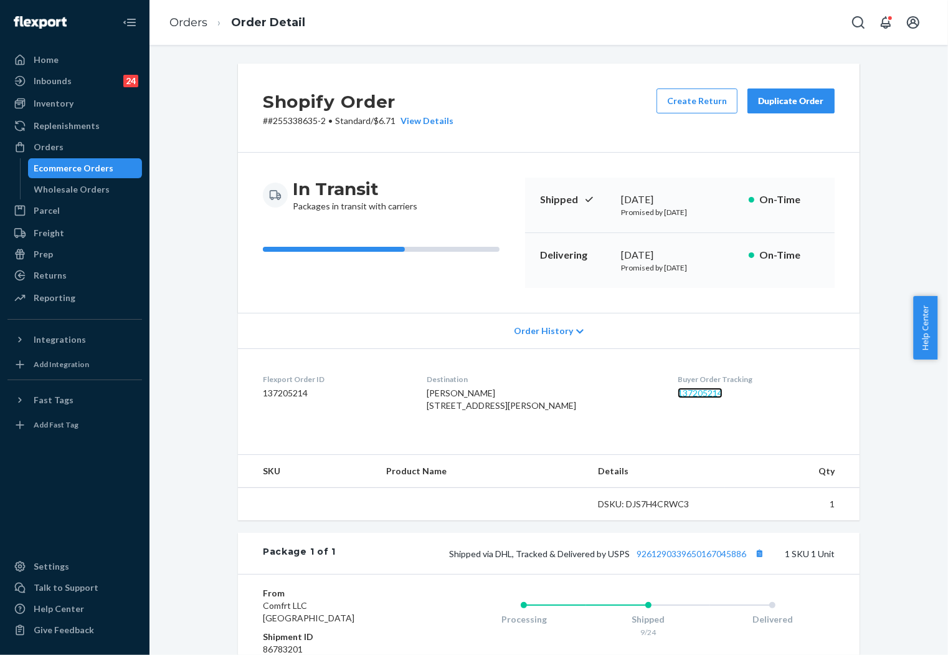
click at [686, 394] on link "137205214" at bounding box center [700, 393] width 45 height 11
